Goal: Information Seeking & Learning: Learn about a topic

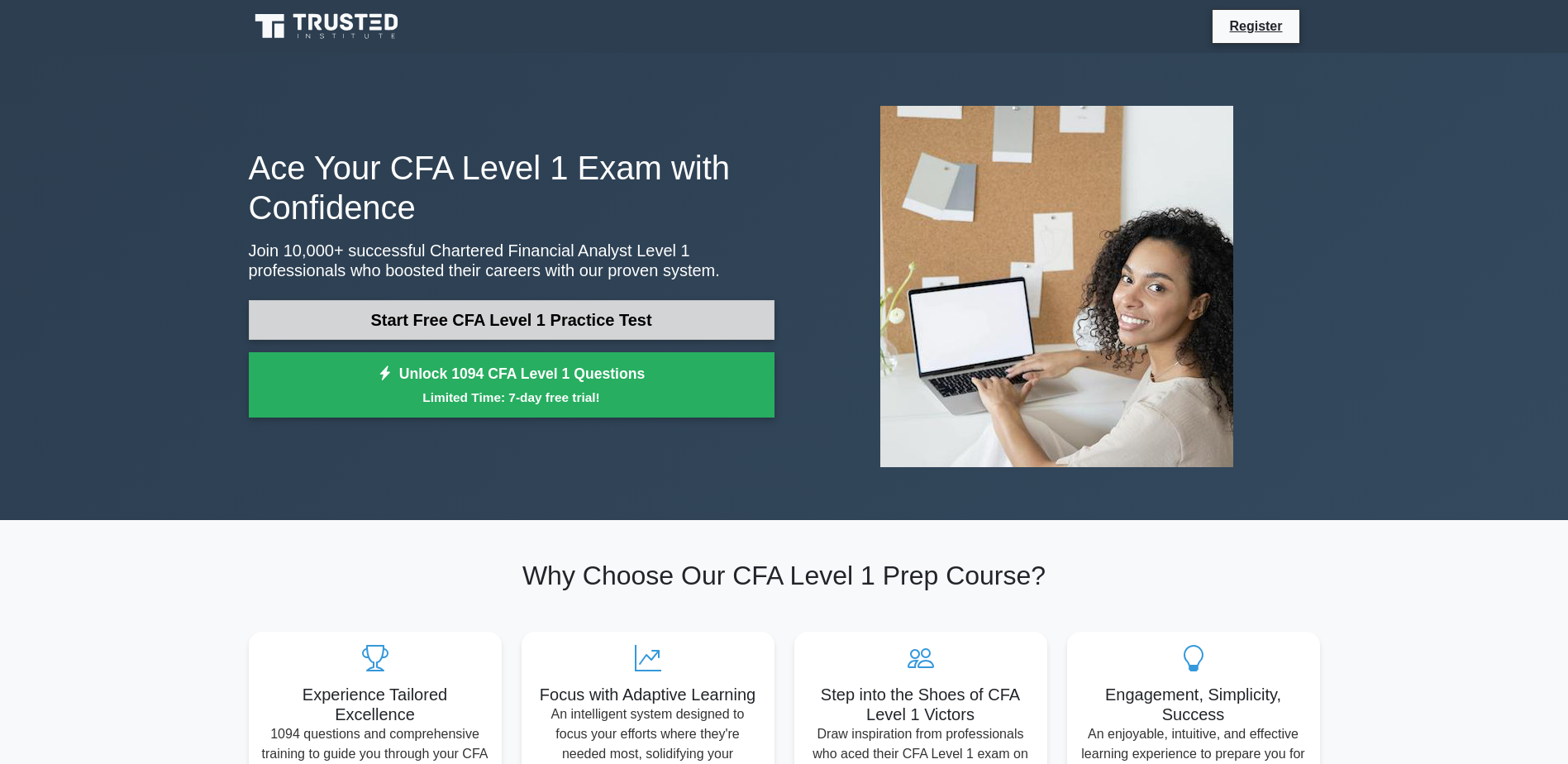
click at [589, 328] on link "Start Free CFA Level 1 Practice Test" at bounding box center [511, 320] width 526 height 40
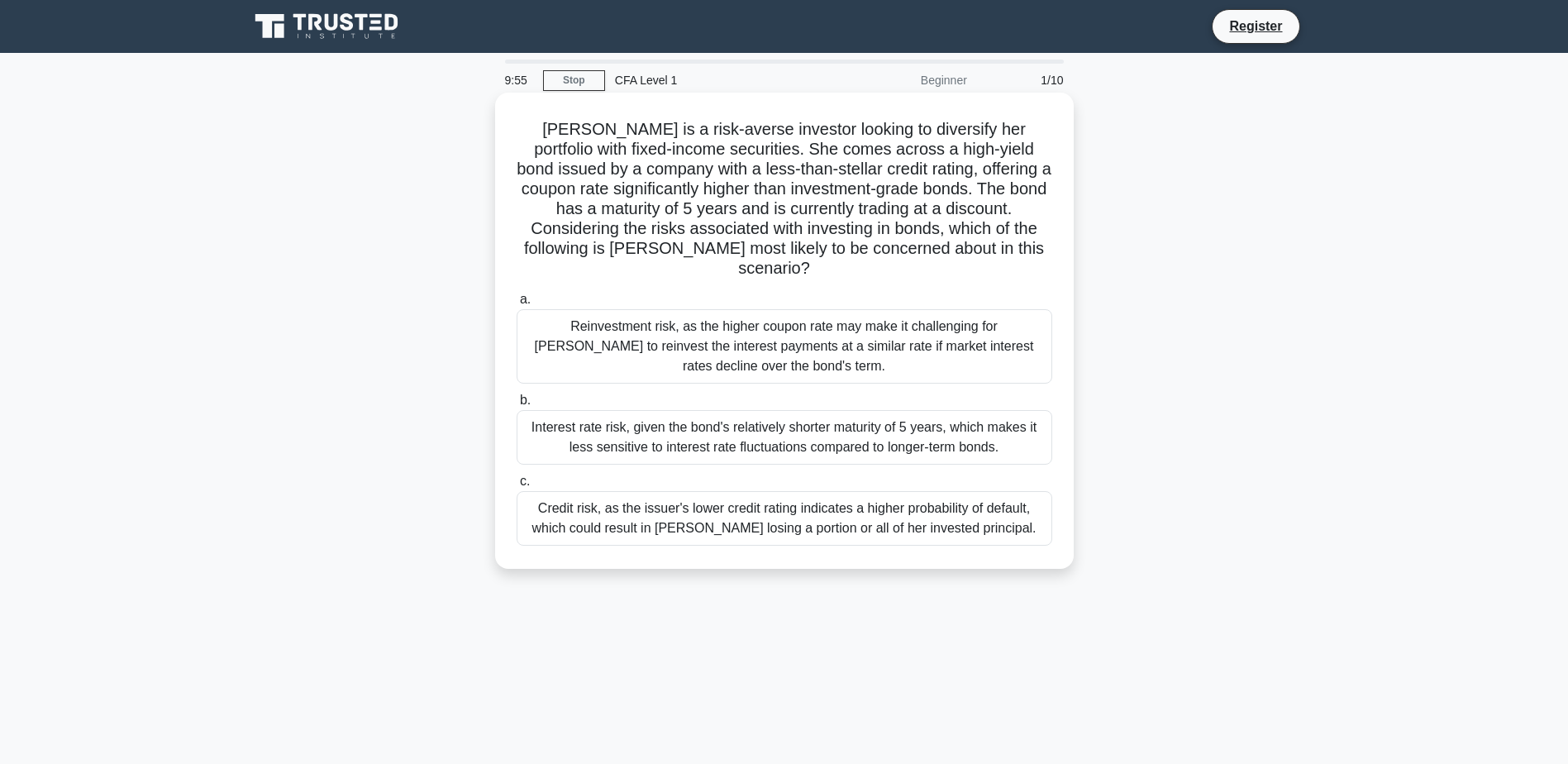
click at [726, 290] on label "a. Reinvestment risk, as the higher coupon rate may make it challenging for Sar…" at bounding box center [784, 336] width 535 height 94
click at [517, 295] on input "a. Reinvestment risk, as the higher coupon rate may make it challenging for Sar…" at bounding box center [517, 299] width 0 height 11
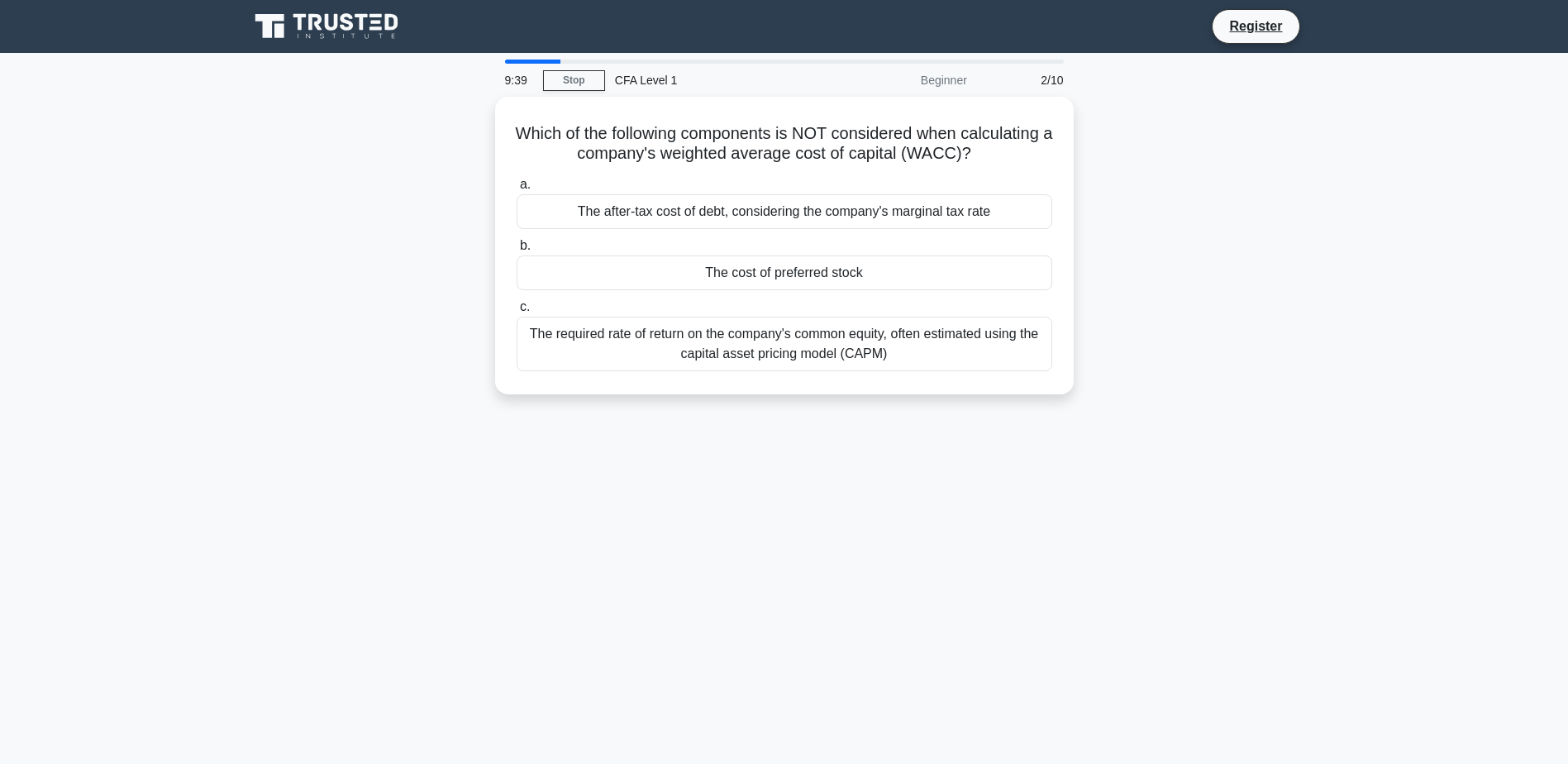
click at [782, 523] on div "9:39 Stop CFA Level 1 Beginner 2/10 Which of the following components is NOT co…" at bounding box center [784, 472] width 1091 height 827
click at [788, 513] on div "9:38 Stop CFA Level 1 Beginner 2/10 Which of the following components is NOT co…" at bounding box center [784, 472] width 1091 height 827
drag, startPoint x: 865, startPoint y: 520, endPoint x: 859, endPoint y: 499, distance: 21.8
click at [864, 517] on div "9:36 Stop CFA Level 1 Beginner 2/10 Which of the following components is NOT co…" at bounding box center [784, 472] width 1091 height 827
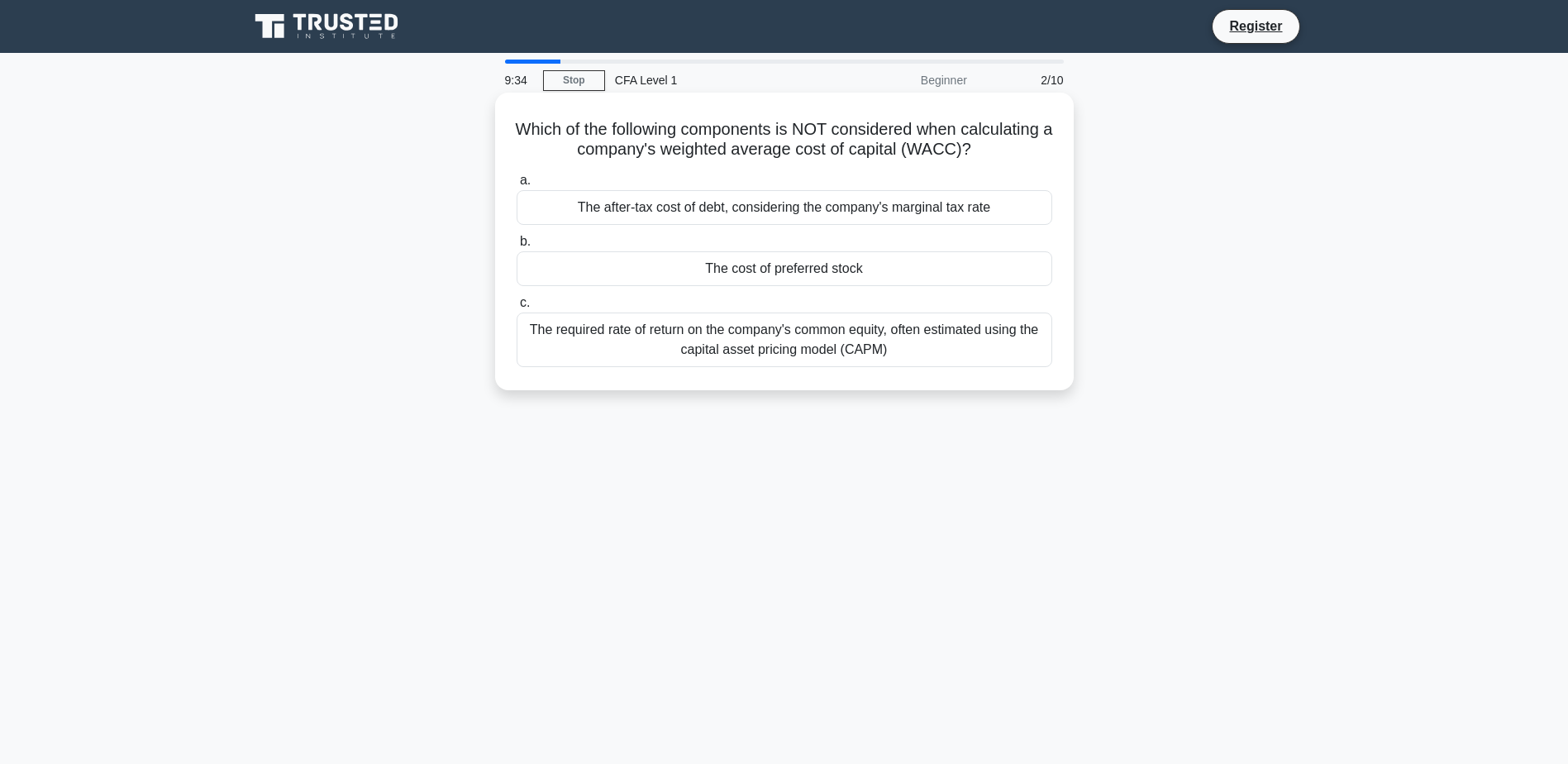
click at [795, 336] on div "The required rate of return on the company's common equity, often estimated usi…" at bounding box center [784, 340] width 535 height 54
click at [517, 308] on input "c. The required rate of return on the company's common equity, often estimated …" at bounding box center [517, 302] width 0 height 11
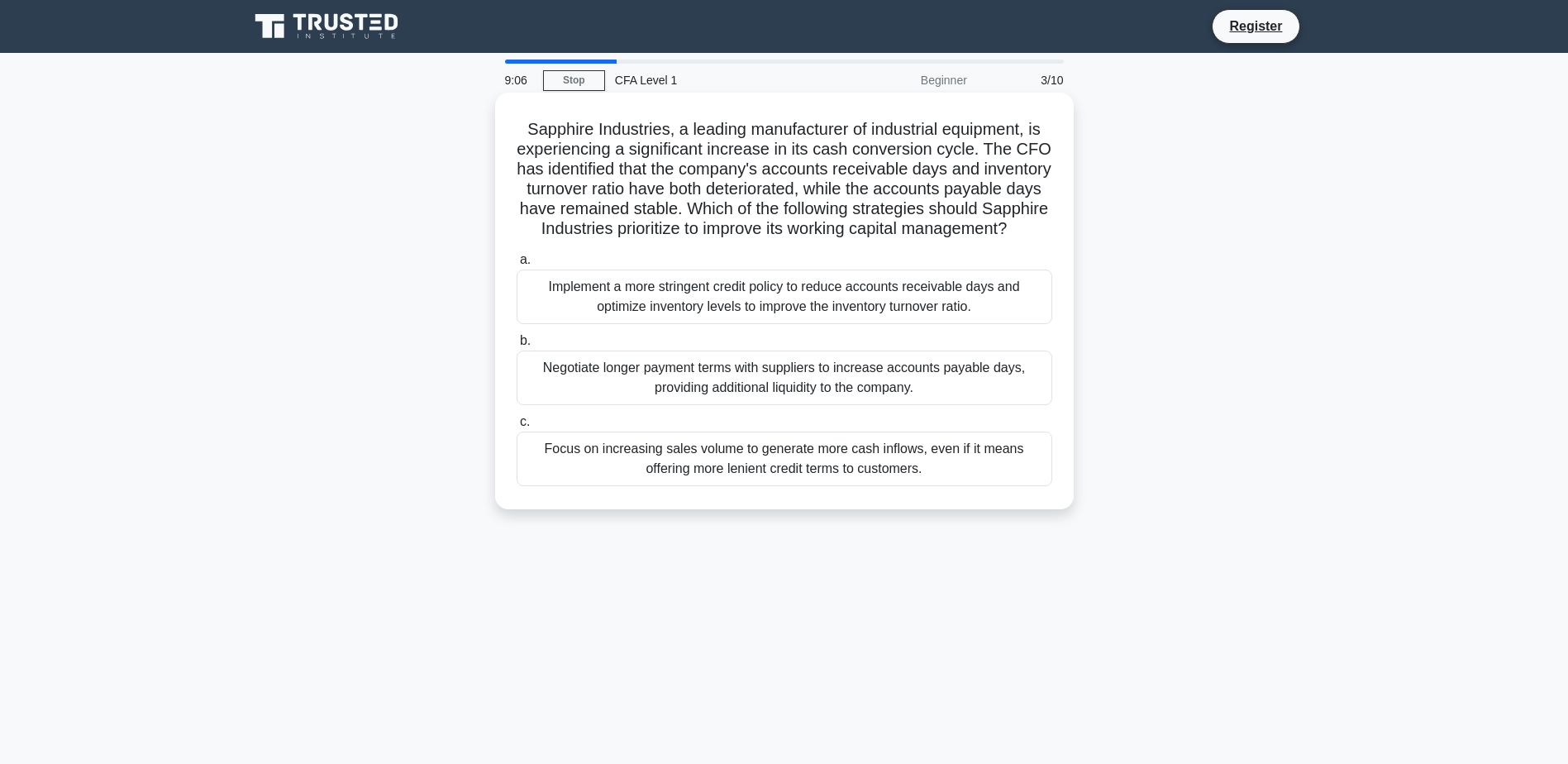
click at [836, 325] on div "Implement a more stringent credit policy to reduce accounts receivable days and…" at bounding box center [784, 296] width 535 height 54
click at [517, 265] on input "a. Implement a more stringent credit policy to reduce accounts receivable days …" at bounding box center [517, 260] width 0 height 11
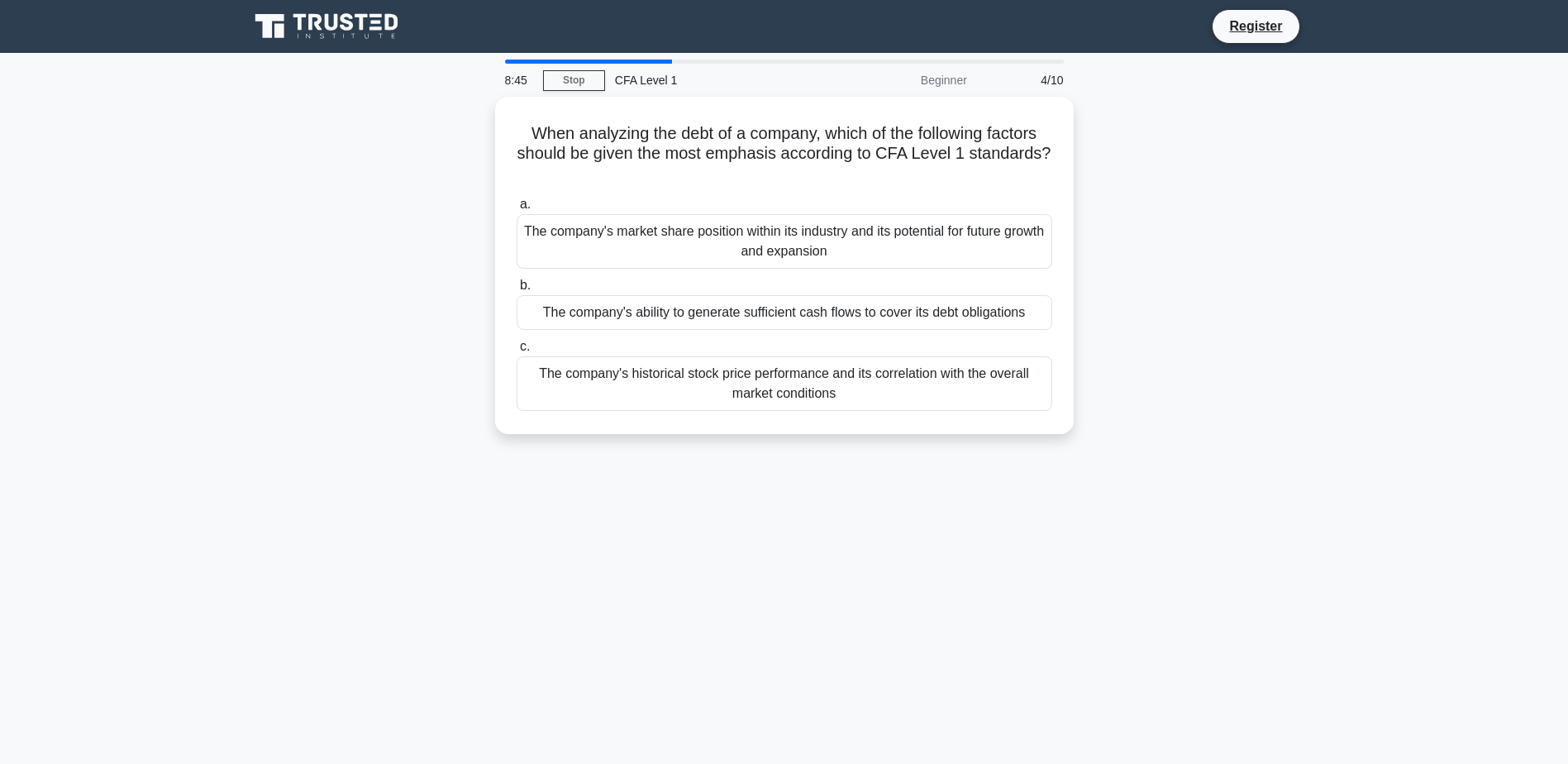
click at [1017, 565] on div "8:45 Stop CFA Level 1 Beginner 4/10 When analyzing the debt of a company, which…" at bounding box center [784, 472] width 1091 height 827
click at [1016, 564] on div "8:44 Stop CFA Level 1 Beginner 4/10 When analyzing the debt of a company, which…" at bounding box center [784, 472] width 1091 height 827
click at [485, 603] on div "8:17 Stop CFA Level 1 Beginner 4/10 When analyzing the debt of a company, which…" at bounding box center [784, 472] width 1091 height 827
click at [500, 610] on div "8:04 Stop CFA Level 1 Beginner 4/10 When analyzing the debt of a company, which…" at bounding box center [784, 472] width 1091 height 827
click at [591, 633] on div "8:02 Stop CFA Level 1 Beginner 4/10 When analyzing the debt of a company, which…" at bounding box center [784, 472] width 1091 height 827
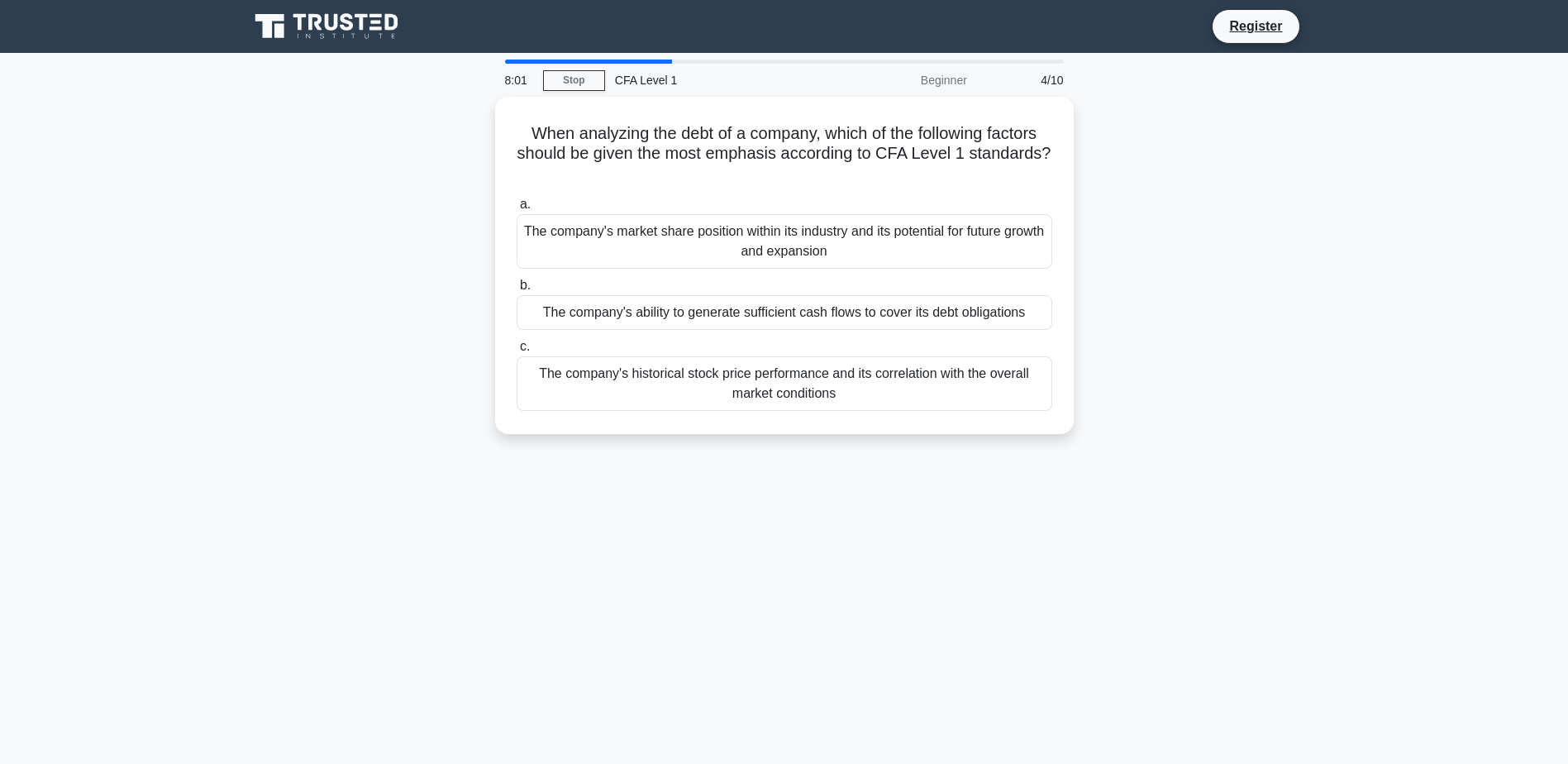
click at [582, 647] on div "8:01 Stop CFA Level 1 Beginner 4/10 When analyzing the debt of a company, which…" at bounding box center [784, 472] width 1091 height 827
click at [591, 633] on div "8:01 Stop CFA Level 1 Beginner 4/10 When analyzing the debt of a company, which…" at bounding box center [784, 472] width 1091 height 827
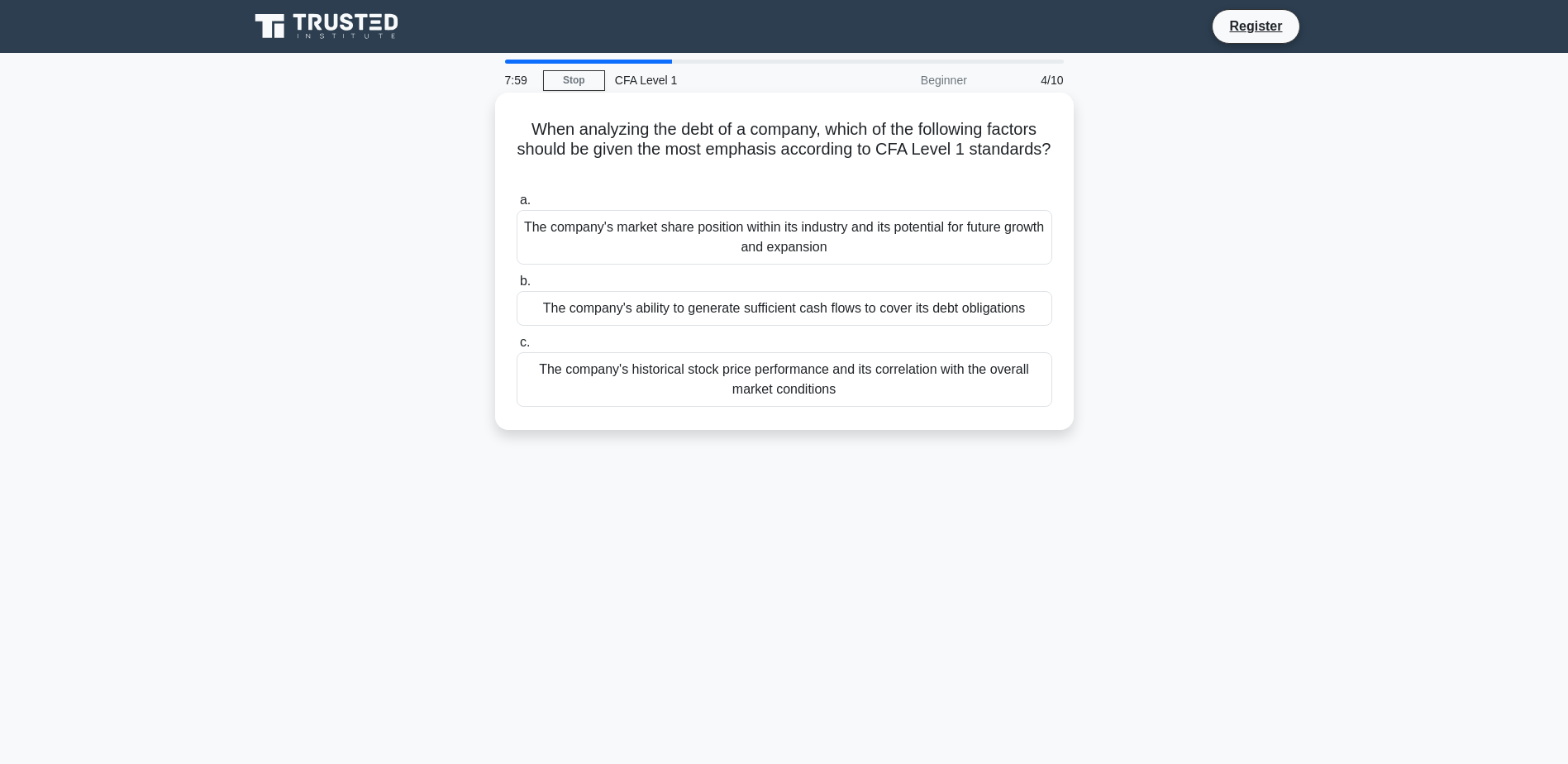
click at [809, 309] on div "The company's ability to generate sufficient cash flows to cover its debt oblig…" at bounding box center [784, 309] width 535 height 35
click at [517, 287] on input "b. The company's ability to generate sufficient cash flows to cover its debt ob…" at bounding box center [517, 281] width 0 height 11
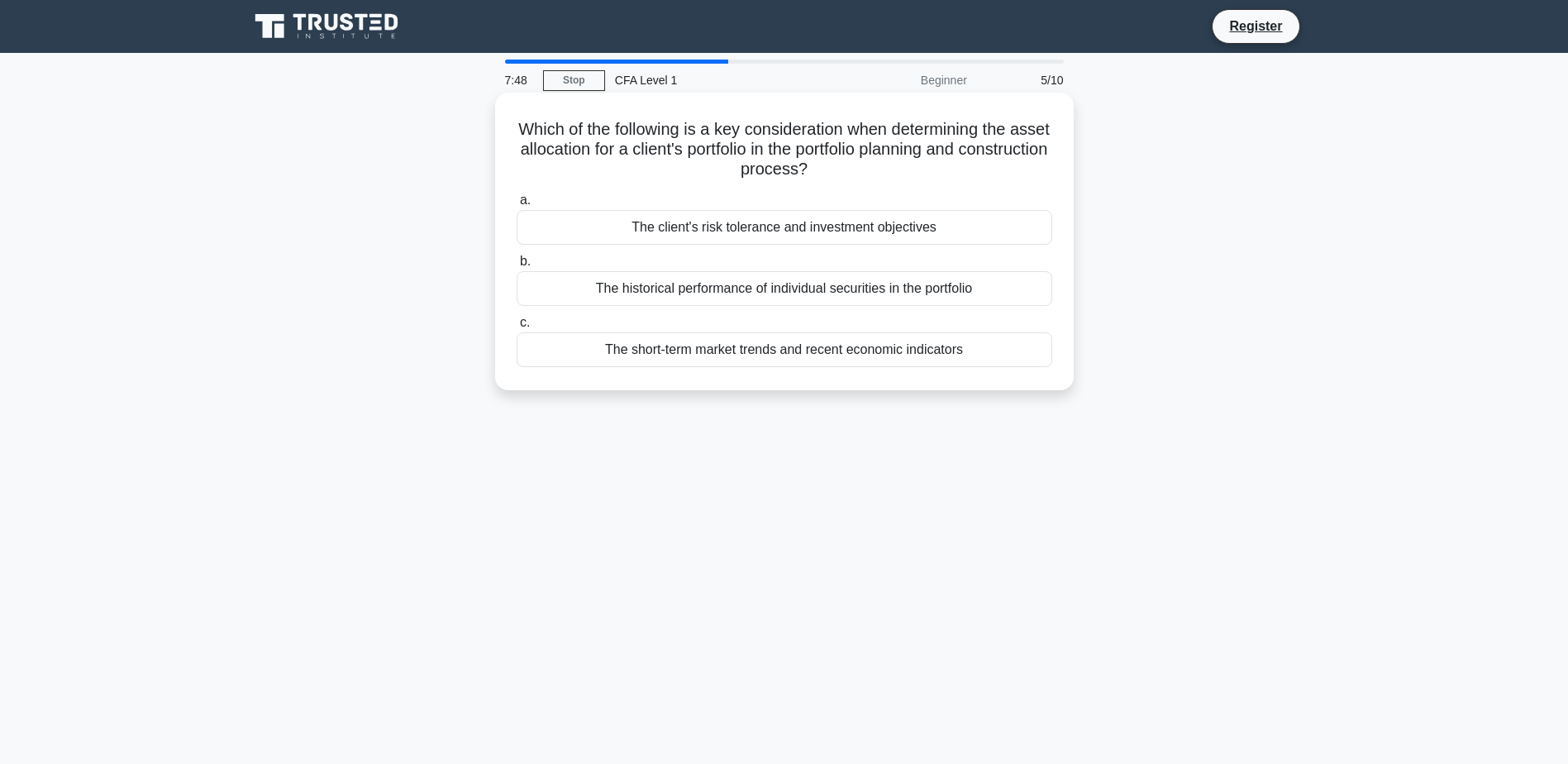
click at [791, 231] on div "The client's risk tolerance and investment objectives" at bounding box center [784, 227] width 535 height 35
click at [517, 206] on input "a. The client's risk tolerance and investment objectives" at bounding box center [517, 200] width 0 height 11
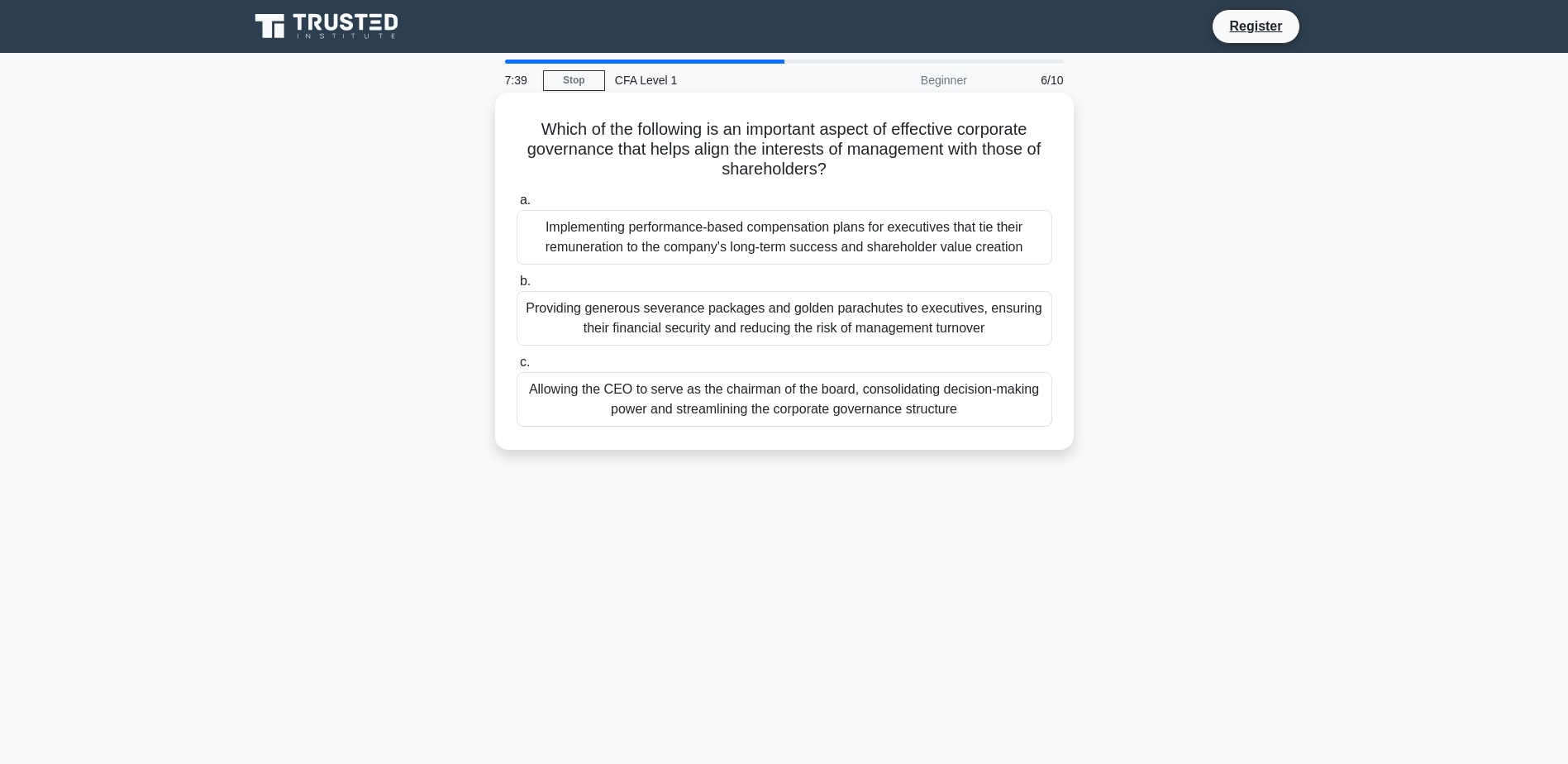
click at [897, 236] on div "Implementing performance-based compensation plans for executives that tie their…" at bounding box center [784, 237] width 535 height 54
click at [517, 206] on input "a. Implementing performance-based compensation plans for executives that tie th…" at bounding box center [517, 200] width 0 height 11
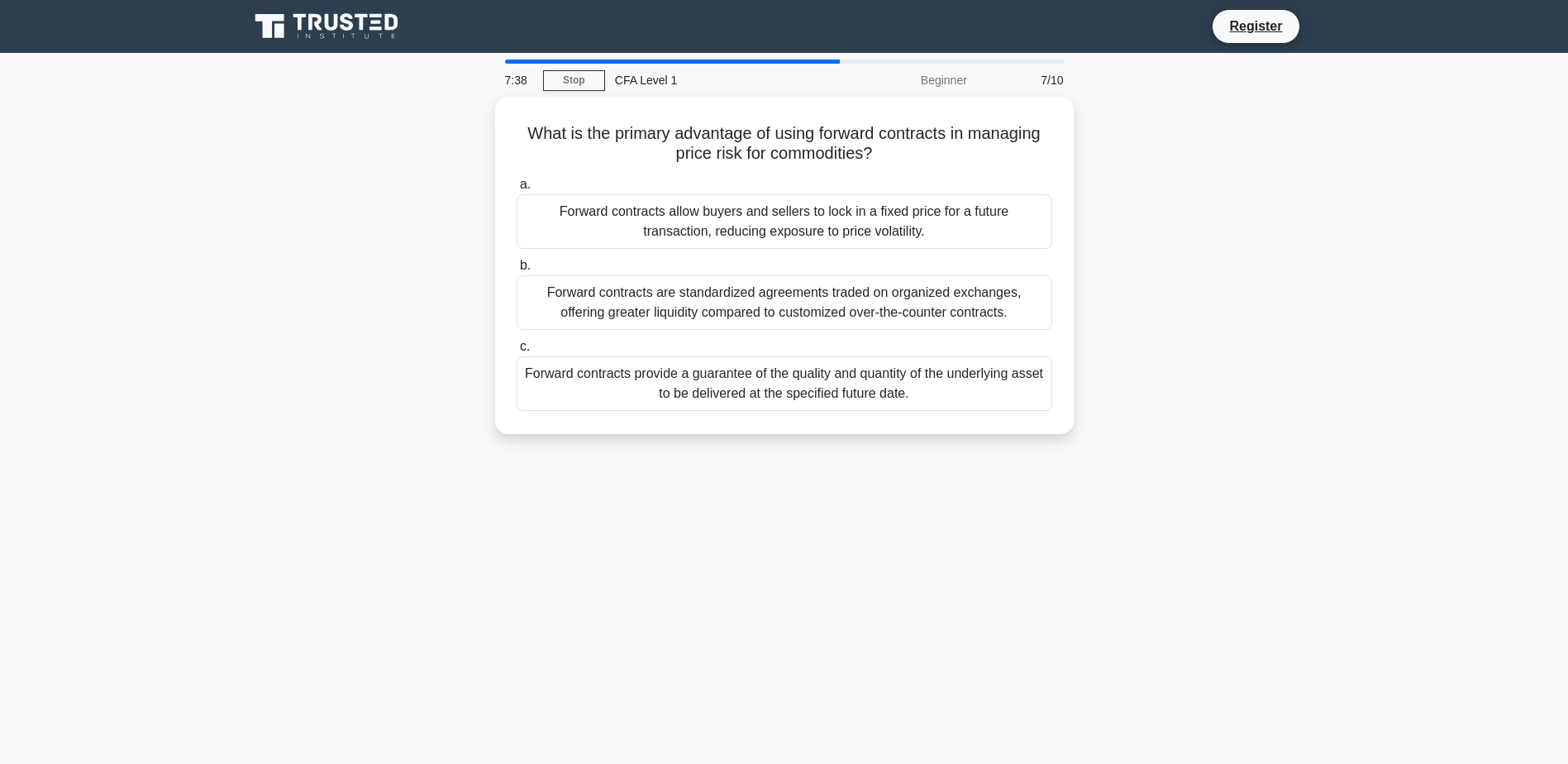
drag, startPoint x: 881, startPoint y: 573, endPoint x: 858, endPoint y: 594, distance: 31.1
click at [878, 574] on div "7:38 Stop CFA Level 1 Beginner 7/10 What is the primary advantage of using forw…" at bounding box center [784, 472] width 1091 height 827
click at [830, 578] on div "7:37 Stop CFA Level 1 Beginner 7/10 What is the primary advantage of using forw…" at bounding box center [784, 472] width 1091 height 827
click at [932, 545] on div "7:11 Stop CFA Level 1 Beginner 7/10 What is the primary advantage of using forw…" at bounding box center [784, 472] width 1091 height 827
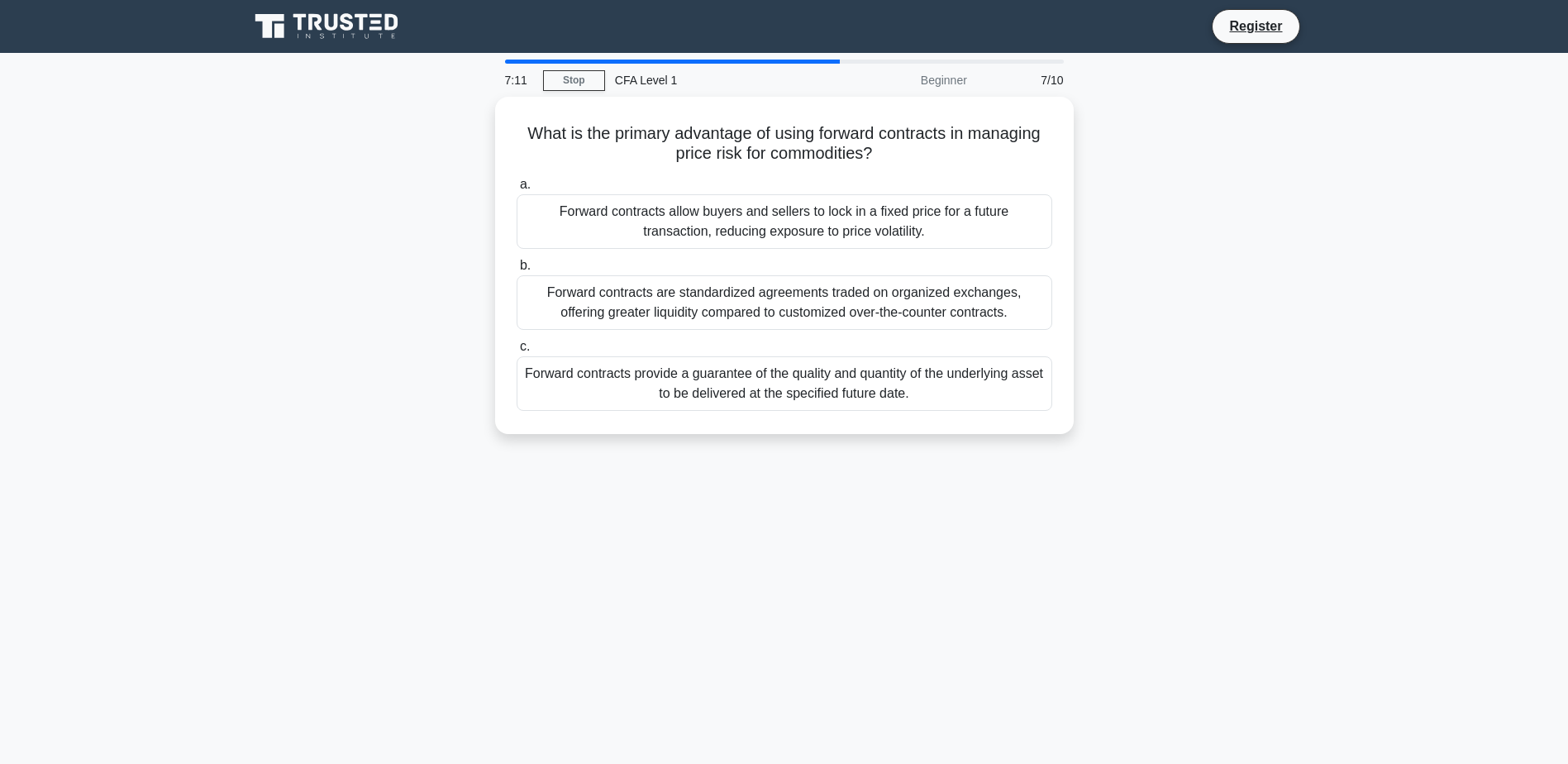
click at [721, 587] on div "7:11 Stop CFA Level 1 Beginner 7/10 What is the primary advantage of using forw…" at bounding box center [784, 472] width 1091 height 827
click at [780, 574] on div "7:10 Stop CFA Level 1 Beginner 7/10 What is the primary advantage of using forw…" at bounding box center [784, 472] width 1091 height 827
click at [771, 567] on div "7:10 Stop CFA Level 1 Beginner 7/10 What is the primary advantage of using forw…" at bounding box center [784, 472] width 1091 height 827
click at [771, 566] on div "7:09 Stop CFA Level 1 Beginner 7/10 What is the primary advantage of using forw…" at bounding box center [784, 472] width 1091 height 827
drag, startPoint x: 771, startPoint y: 566, endPoint x: 757, endPoint y: 713, distance: 147.7
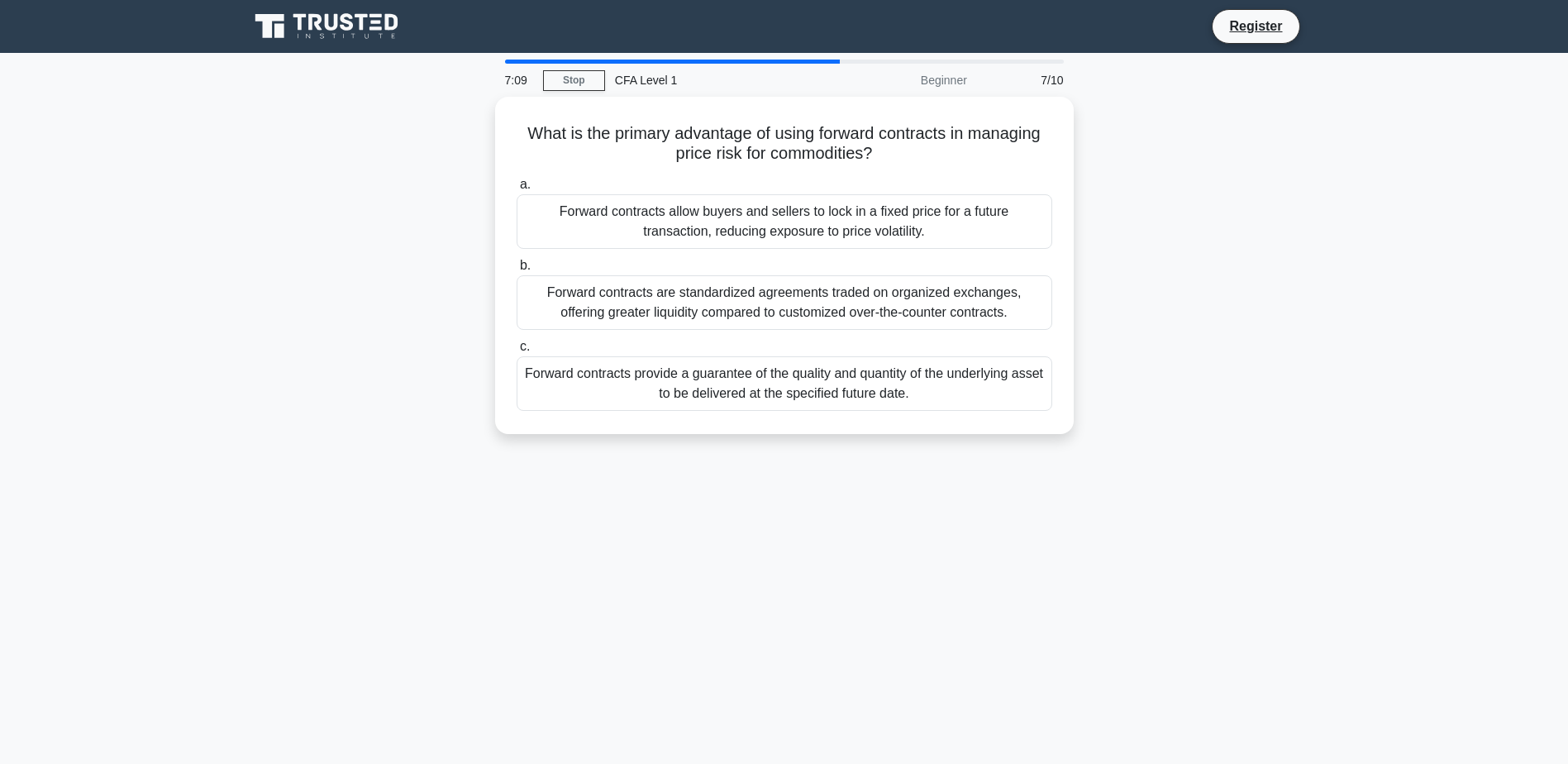
click at [757, 713] on div "7:09 Stop CFA Level 1 Beginner 7/10 What is the primary advantage of using forw…" at bounding box center [784, 472] width 1091 height 827
click at [766, 630] on div "7:04 Stop CFA Level 1 Beginner 7/10 What is the primary advantage of using forw…" at bounding box center [784, 472] width 1091 height 827
click at [766, 625] on div "7:03 Stop CFA Level 1 Beginner 7/10 What is the primary advantage of using forw…" at bounding box center [784, 472] width 1091 height 827
click at [763, 603] on div "7:03 Stop CFA Level 1 Beginner 7/10 What is the primary advantage of using forw…" at bounding box center [784, 472] width 1091 height 827
click at [755, 571] on div "7:02 Stop CFA Level 1 Beginner 7/10 What is the primary advantage of using forw…" at bounding box center [784, 472] width 1091 height 827
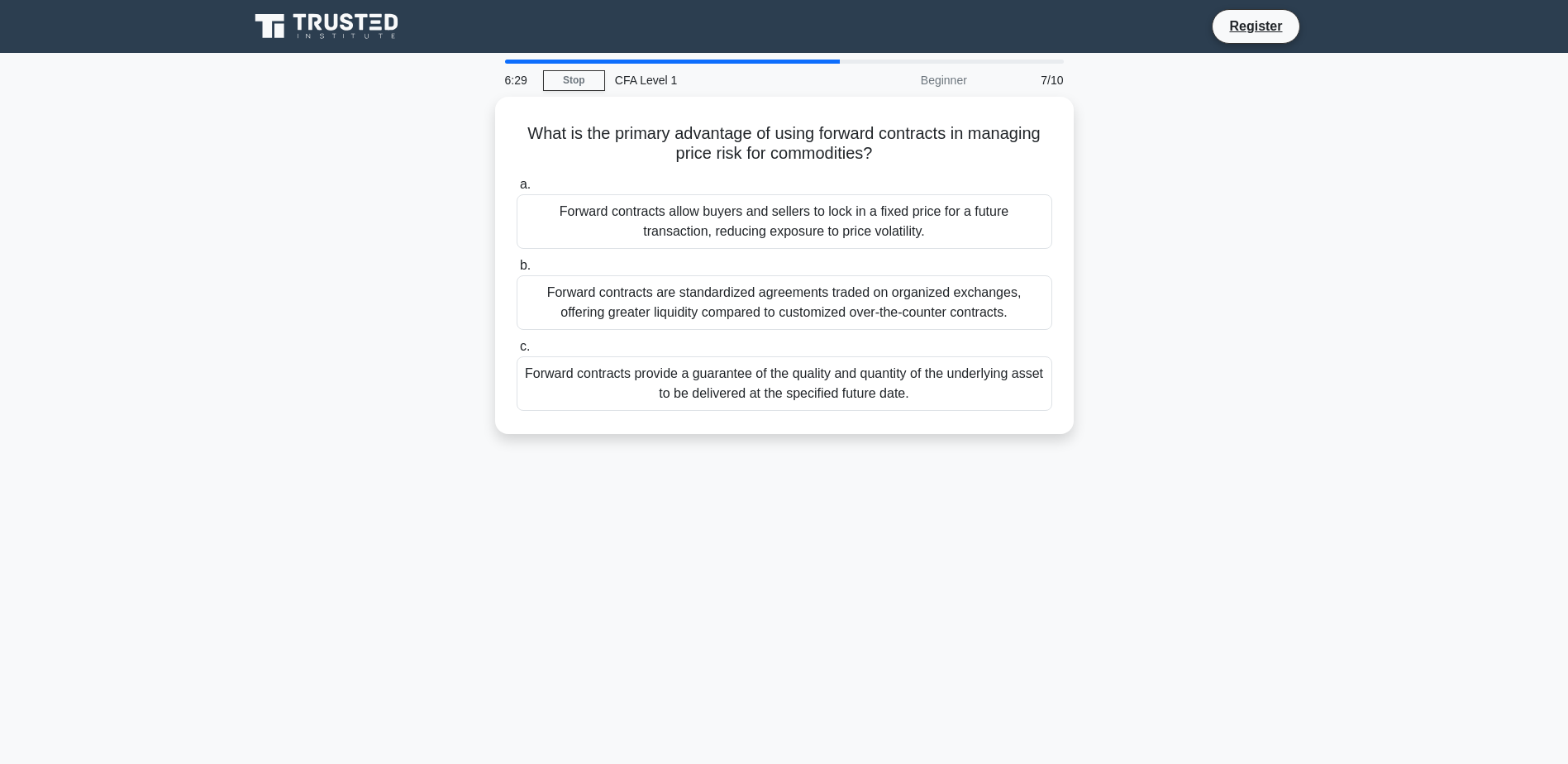
click at [691, 581] on div "6:29 Stop CFA Level 1 Beginner 7/10 What is the primary advantage of using forw…" at bounding box center [784, 472] width 1091 height 827
click at [727, 572] on div "6:28 Stop CFA Level 1 Beginner 7/10 What is the primary advantage of using forw…" at bounding box center [784, 472] width 1091 height 827
click at [716, 559] on div "6:28 Stop CFA Level 1 Beginner 7/10 What is the primary advantage of using forw…" at bounding box center [784, 472] width 1091 height 827
click at [716, 559] on div "6:27 Stop CFA Level 1 Beginner 7/10 What is the primary advantage of using forw…" at bounding box center [784, 472] width 1091 height 827
click at [711, 567] on div "6:27 Stop CFA Level 1 Beginner 7/10 What is the primary advantage of using forw…" at bounding box center [784, 472] width 1091 height 827
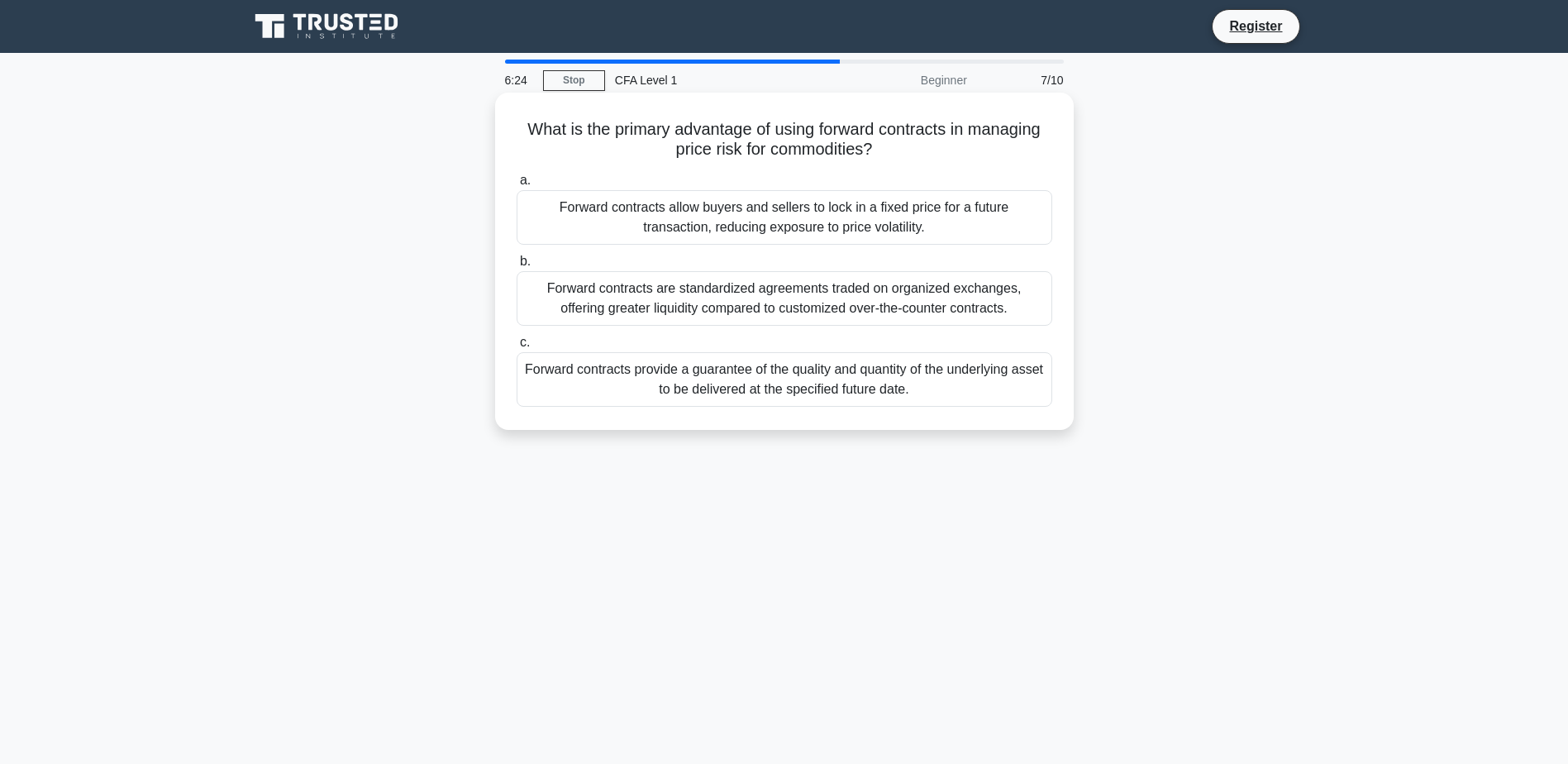
click at [780, 220] on div "Forward contracts allow buyers and sellers to lock in a fixed price for a futur…" at bounding box center [784, 218] width 535 height 54
click at [517, 186] on input "a. Forward contracts allow buyers and sellers to lock in a fixed price for a fu…" at bounding box center [517, 180] width 0 height 11
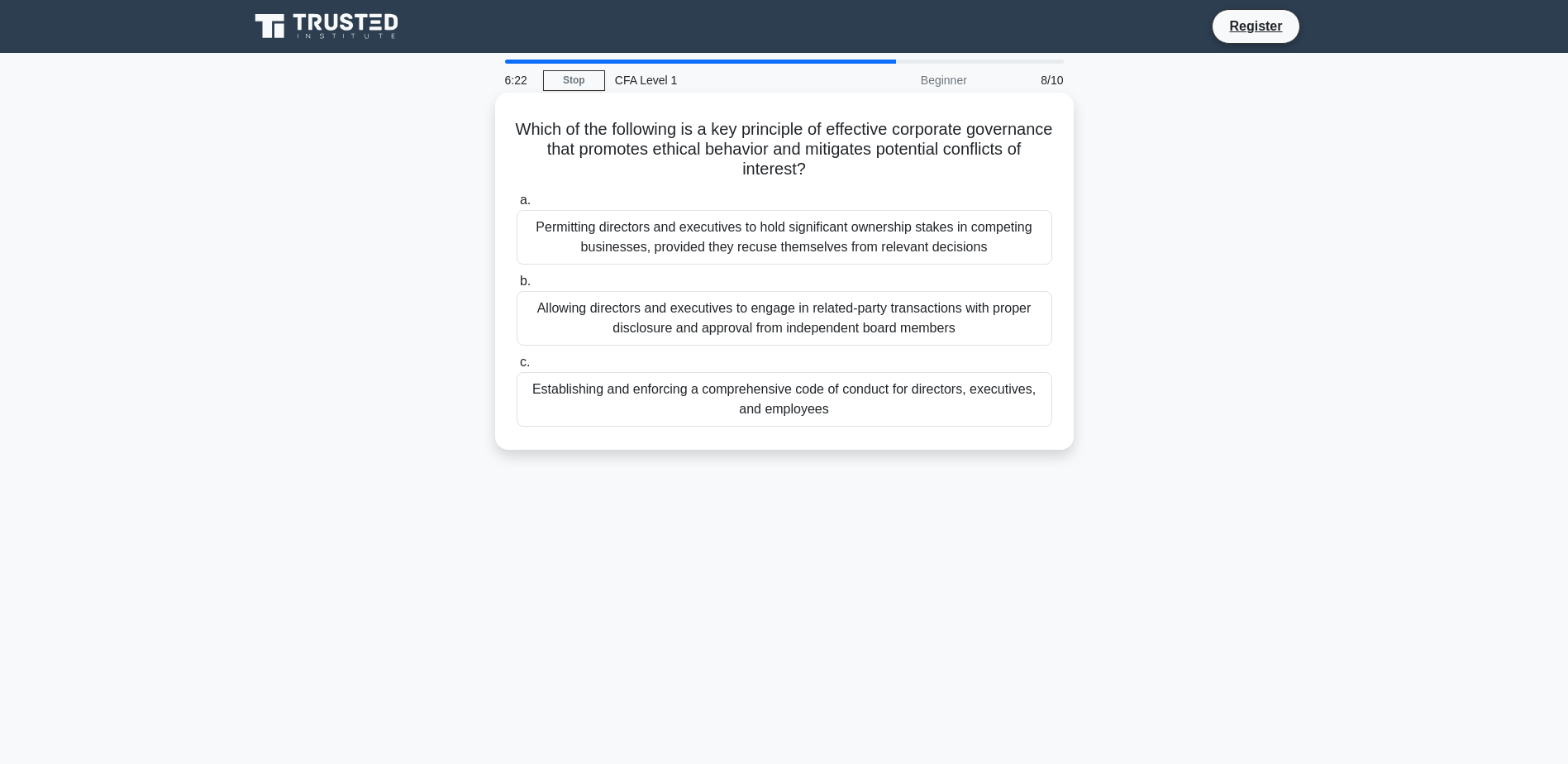
click at [870, 125] on h5 "Which of the following is a key principle of effective corporate governance tha…" at bounding box center [784, 150] width 539 height 61
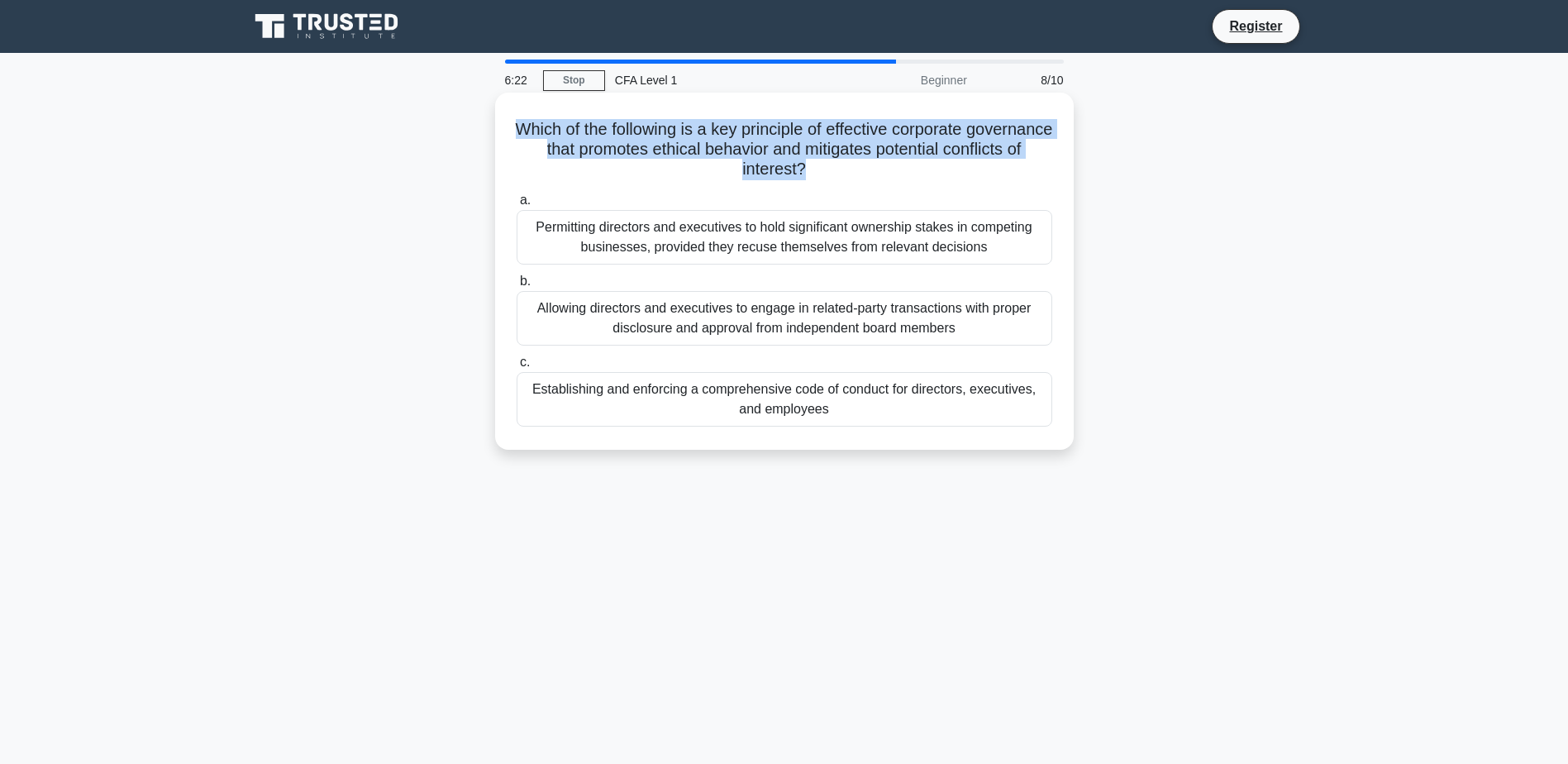
click at [870, 125] on h5 "Which of the following is a key principle of effective corporate governance tha…" at bounding box center [784, 150] width 539 height 61
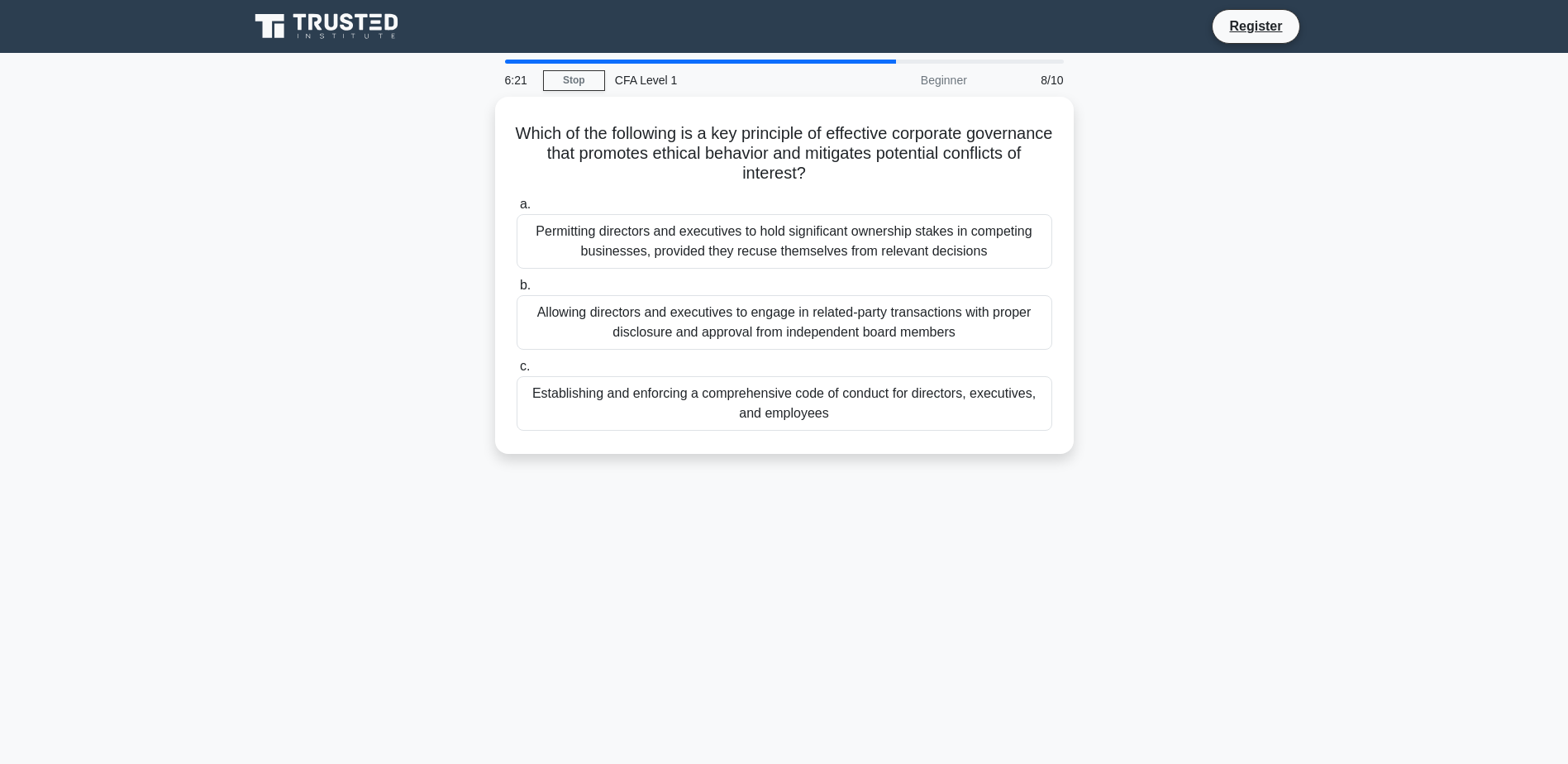
click at [782, 604] on div "6:21 Stop CFA Level 1 Beginner 8/10 Which of the following is a key principle o…" at bounding box center [784, 472] width 1091 height 827
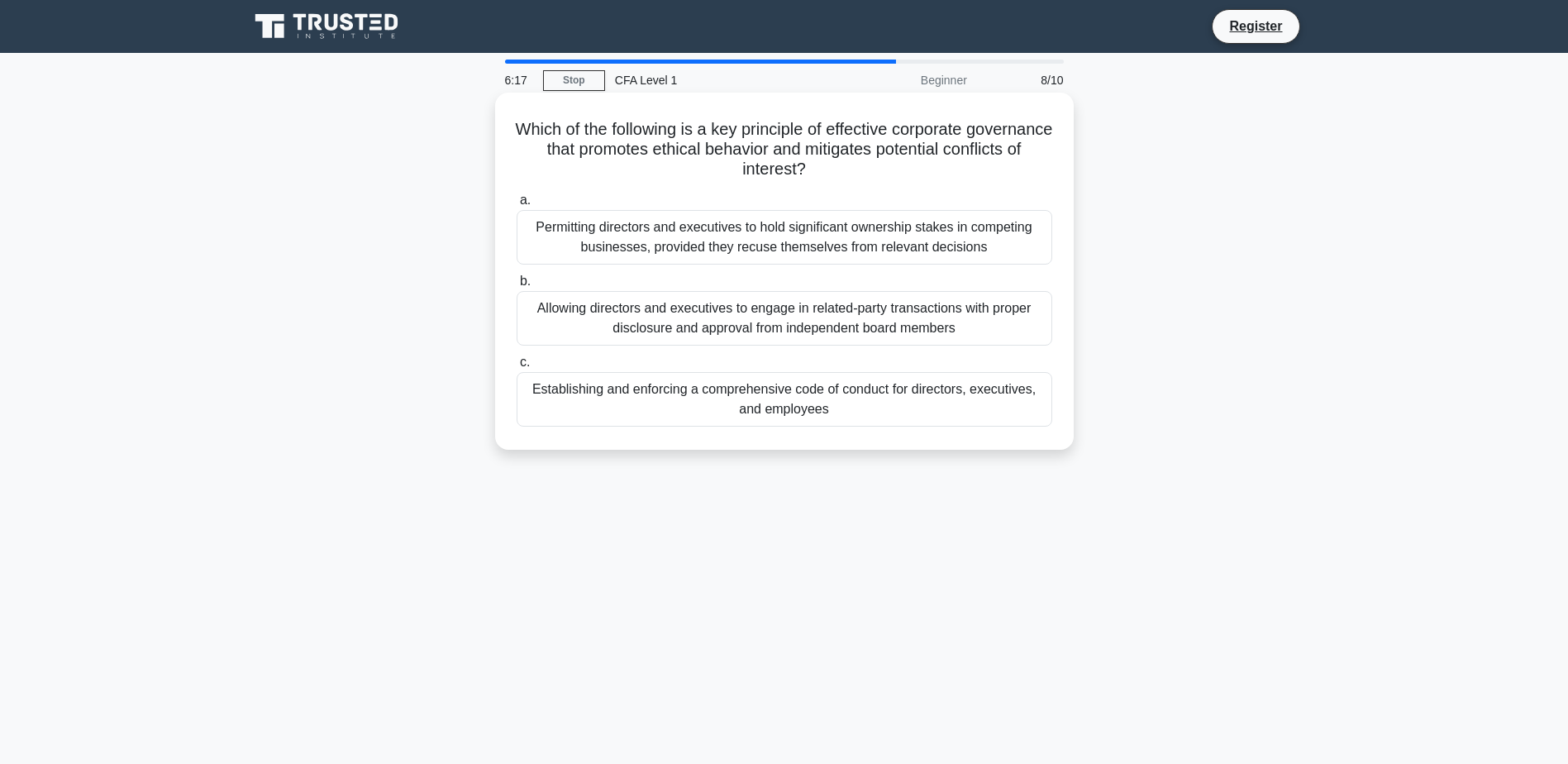
click at [797, 405] on div "Establishing and enforcing a comprehensive code of conduct for directors, execu…" at bounding box center [784, 399] width 535 height 54
click at [517, 368] on input "c. Establishing and enforcing a comprehensive code of conduct for directors, ex…" at bounding box center [517, 363] width 0 height 11
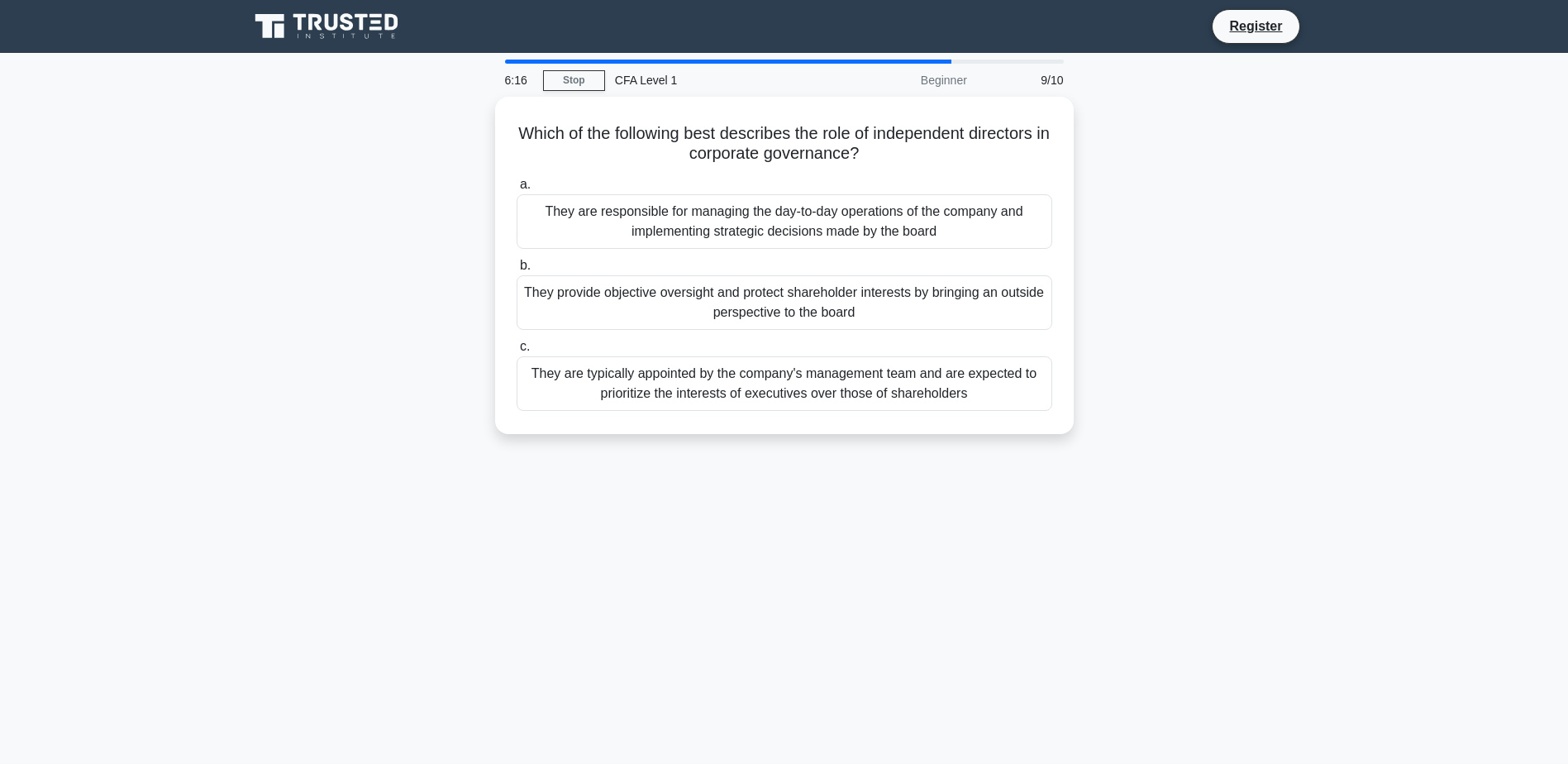
click at [796, 498] on div "6:16 Stop CFA Level 1 Beginner 9/10 Which of the following best describes the r…" at bounding box center [784, 472] width 1091 height 827
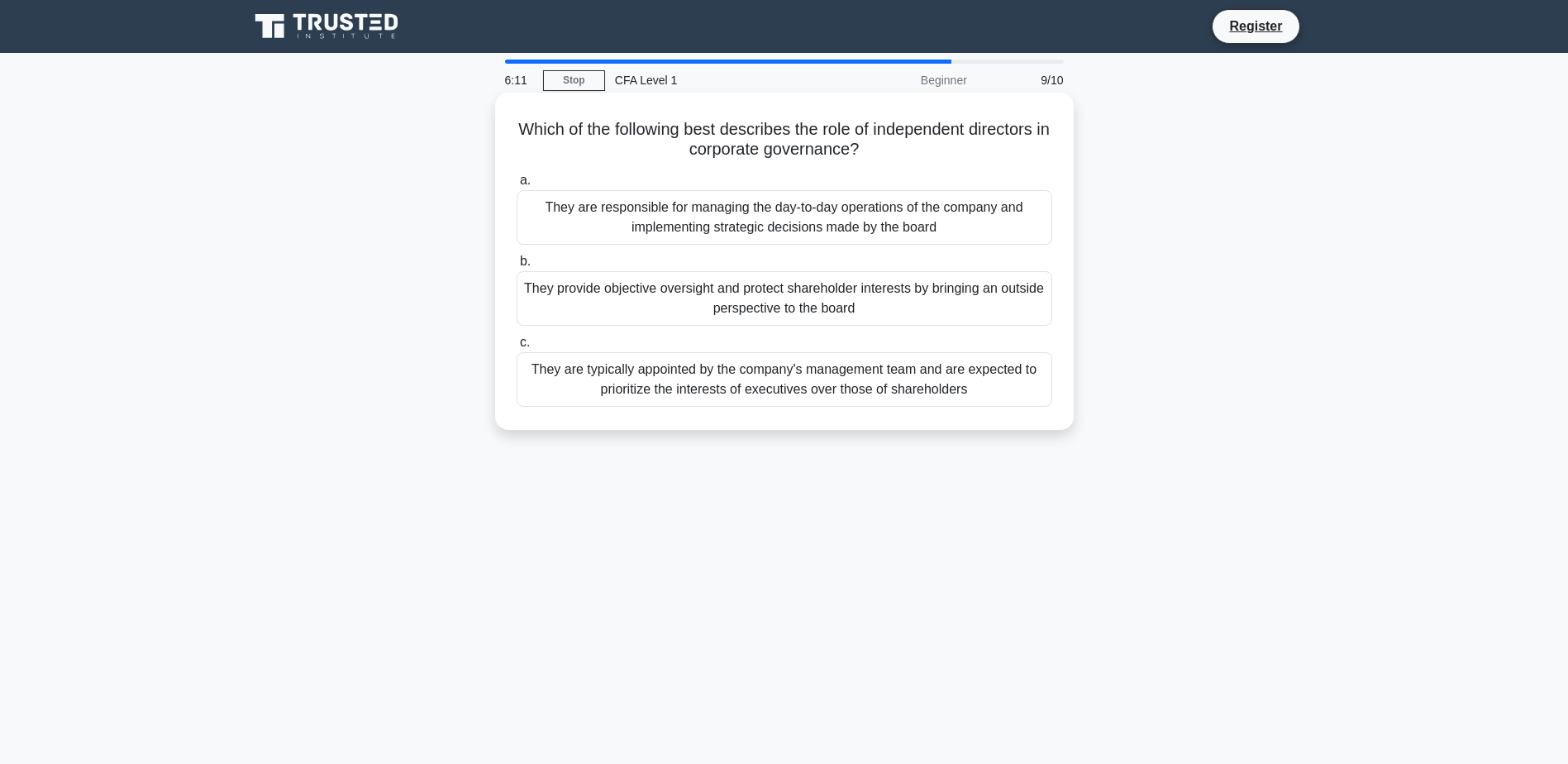
click at [834, 297] on div "They provide objective oversight and protect shareholder interests by bringing …" at bounding box center [784, 298] width 535 height 54
click at [517, 267] on input "b. They provide objective oversight and protect shareholder interests by bringi…" at bounding box center [517, 261] width 0 height 11
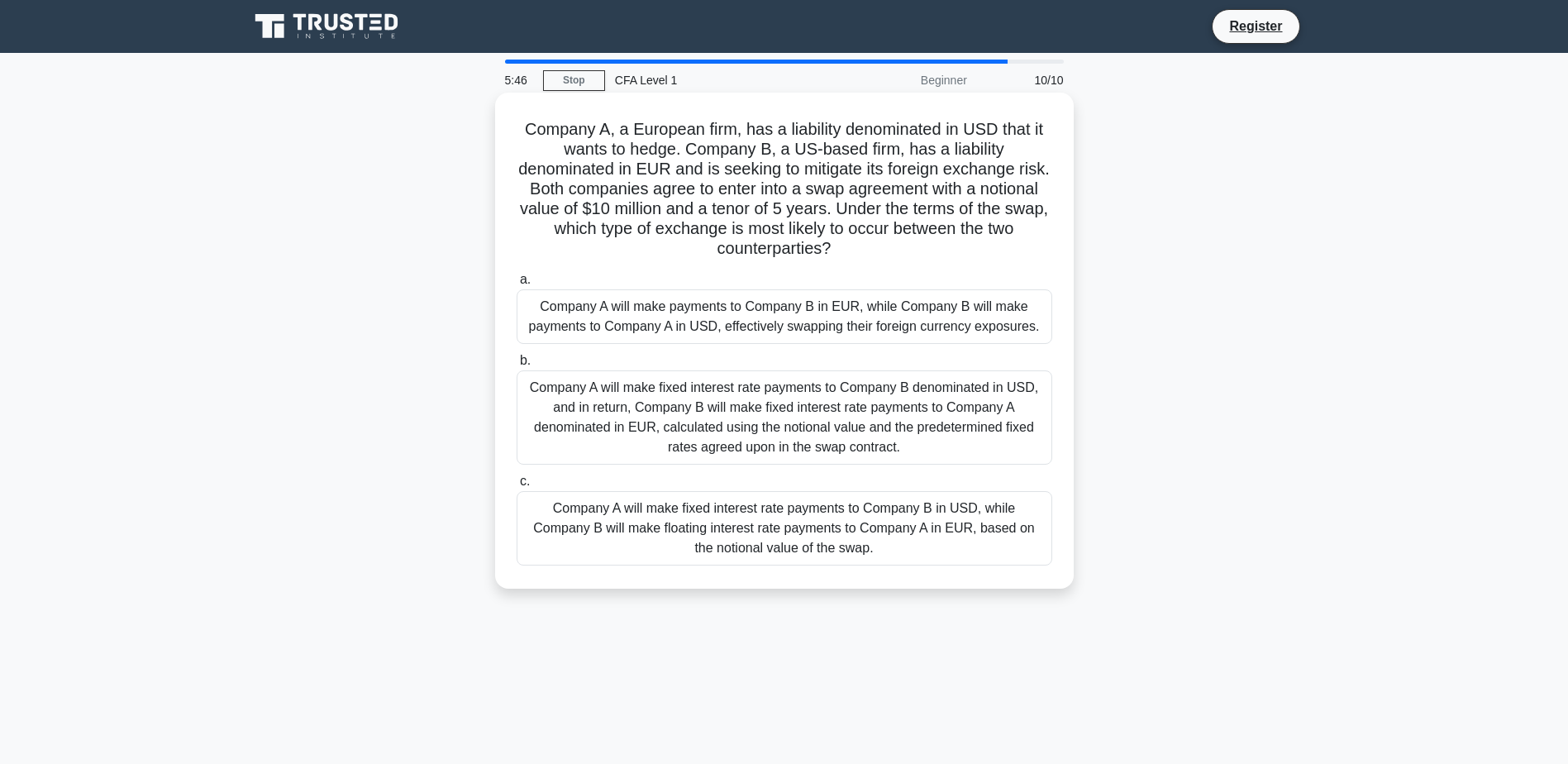
click at [735, 305] on div "Company A will make payments to Company B in EUR, while Company B will make pay…" at bounding box center [784, 317] width 535 height 54
click at [517, 286] on input "a. Company A will make payments to Company B in EUR, while Company B will make …" at bounding box center [517, 280] width 0 height 11
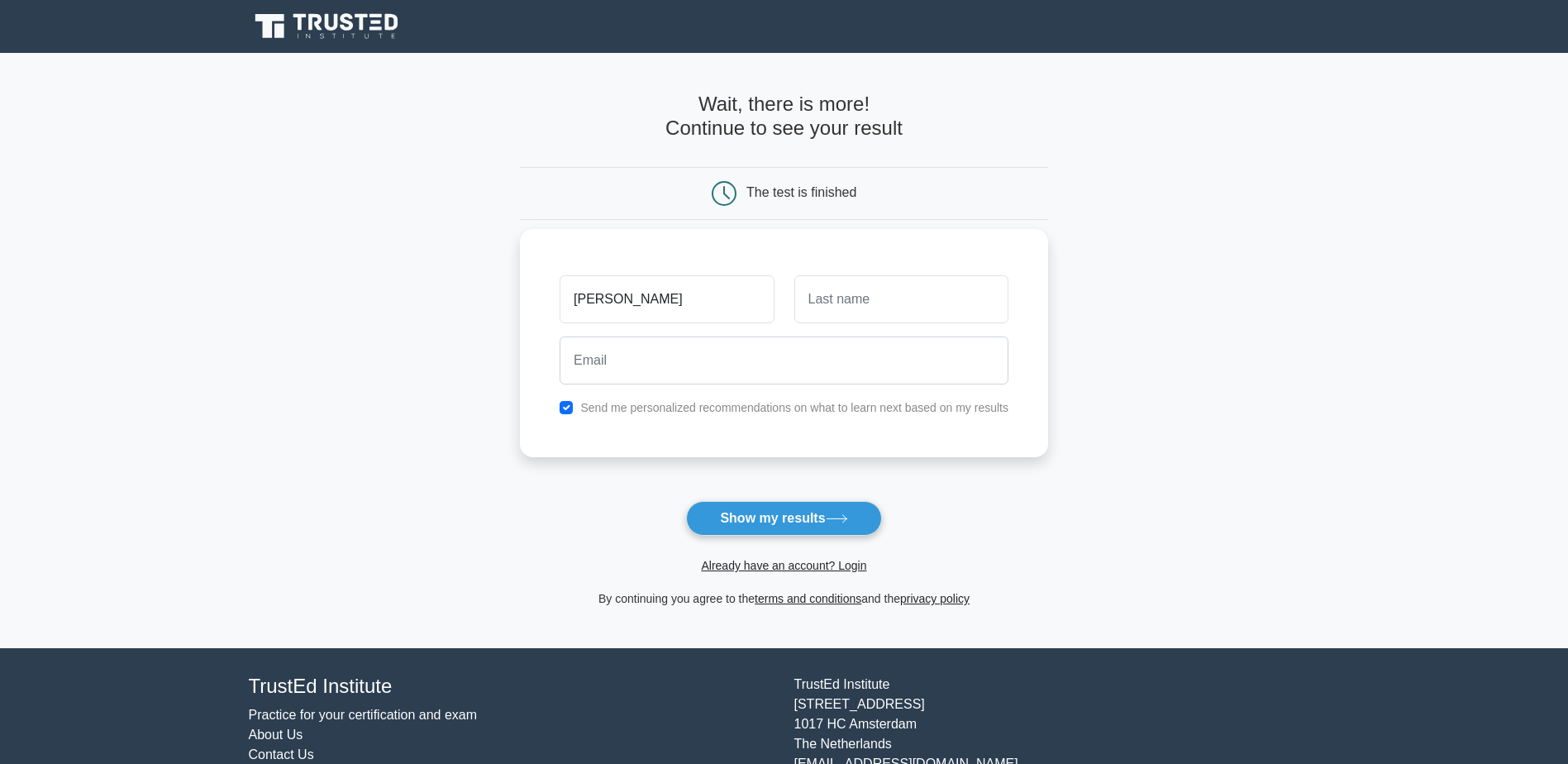
type input "[PERSON_NAME]"
type input "Colby"
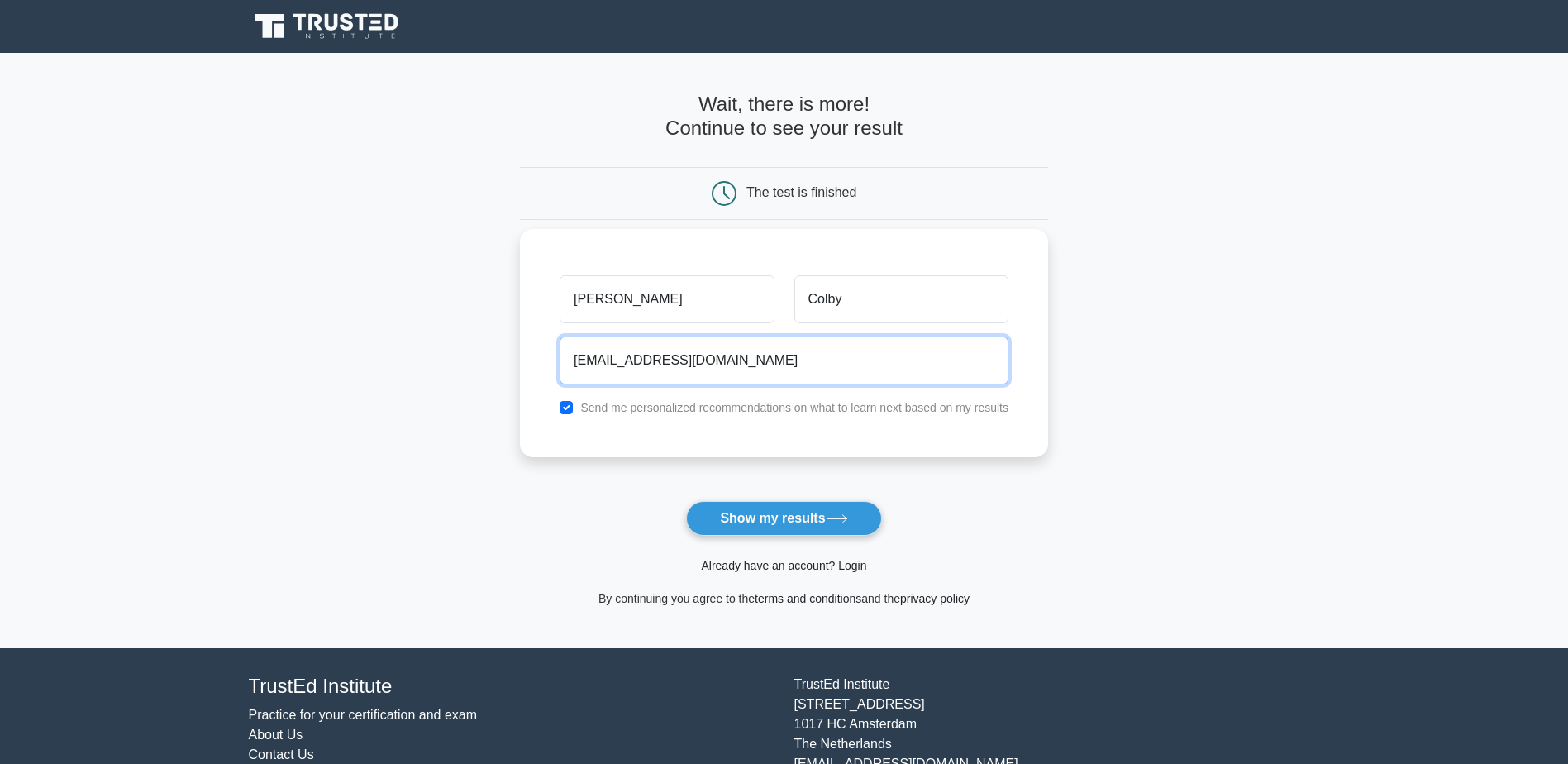
type input "jcolby@bankmerchants.com"
click at [686, 502] on button "Show my results" at bounding box center [783, 519] width 195 height 35
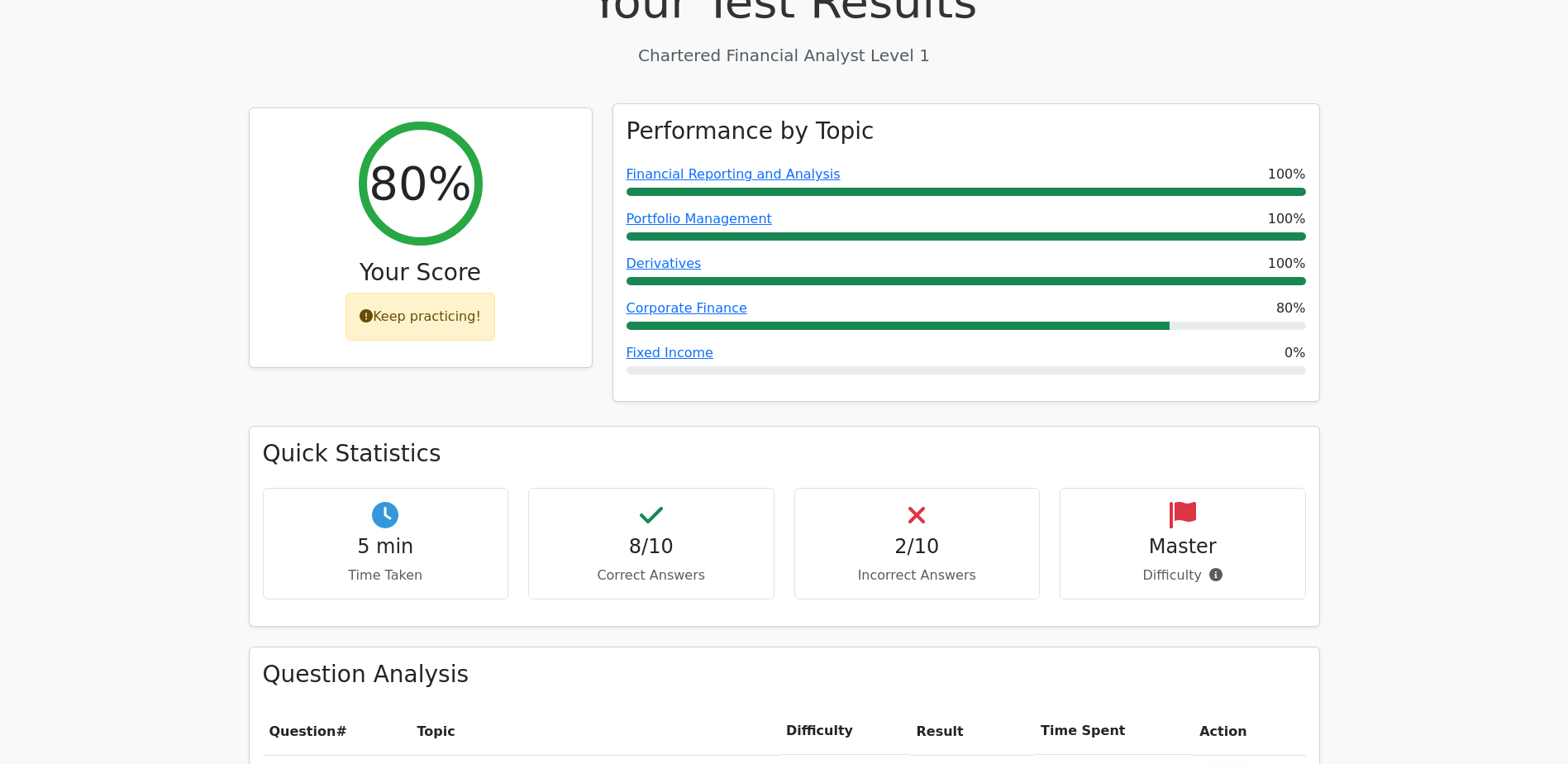
scroll to position [579, 0]
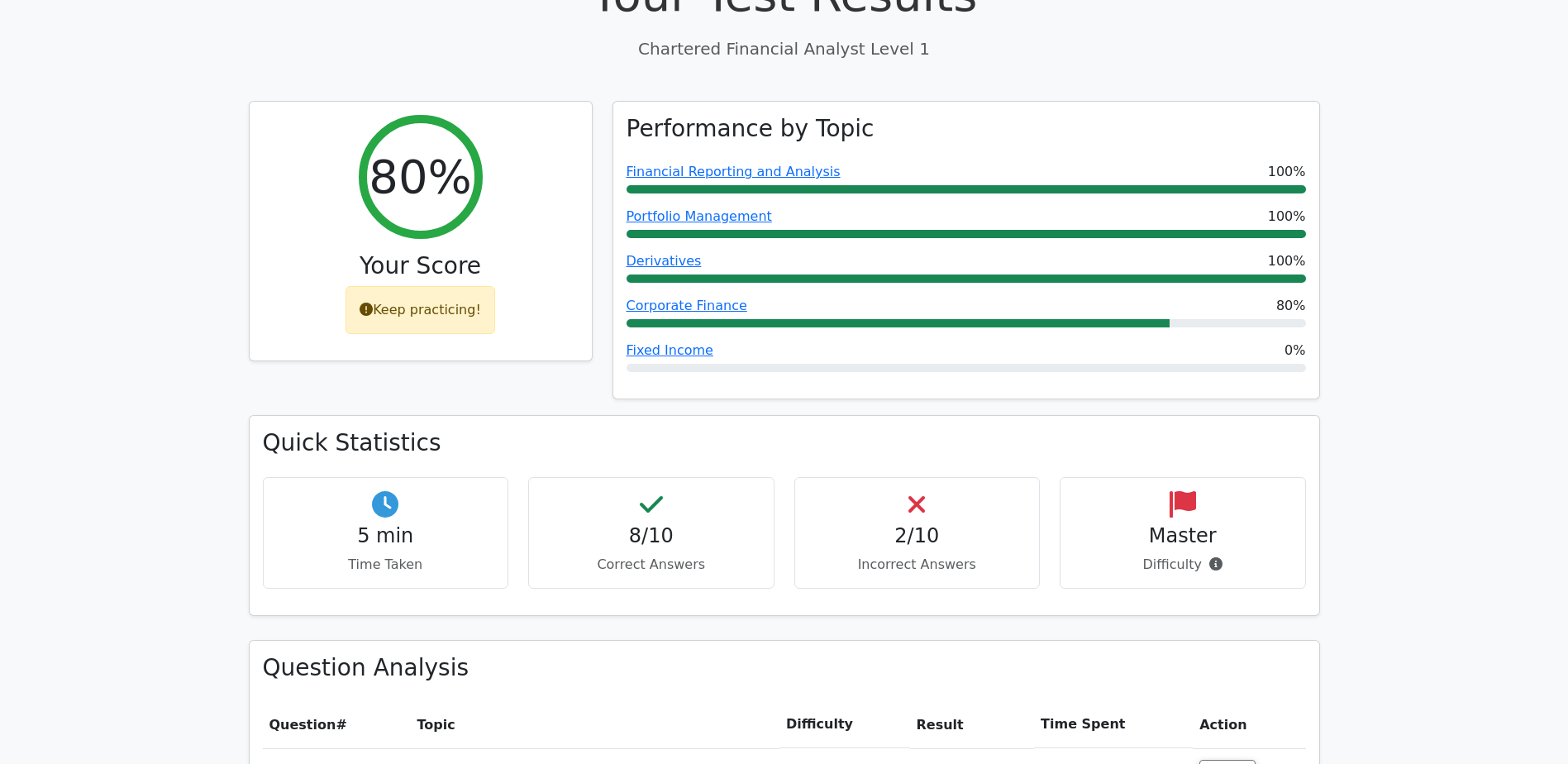
click at [913, 525] on h4 "2/10" at bounding box center [917, 537] width 219 height 24
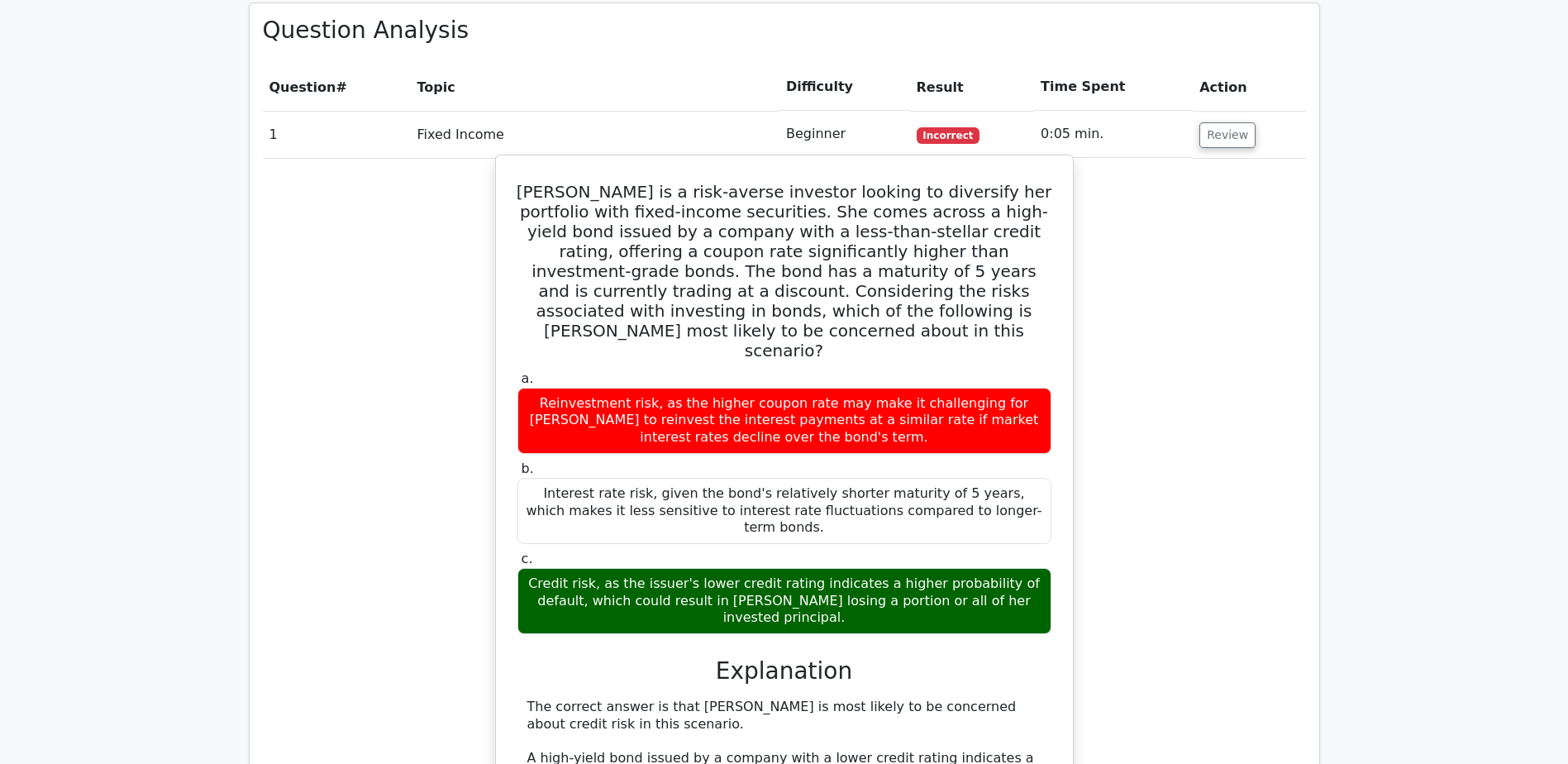
scroll to position [1241, 0]
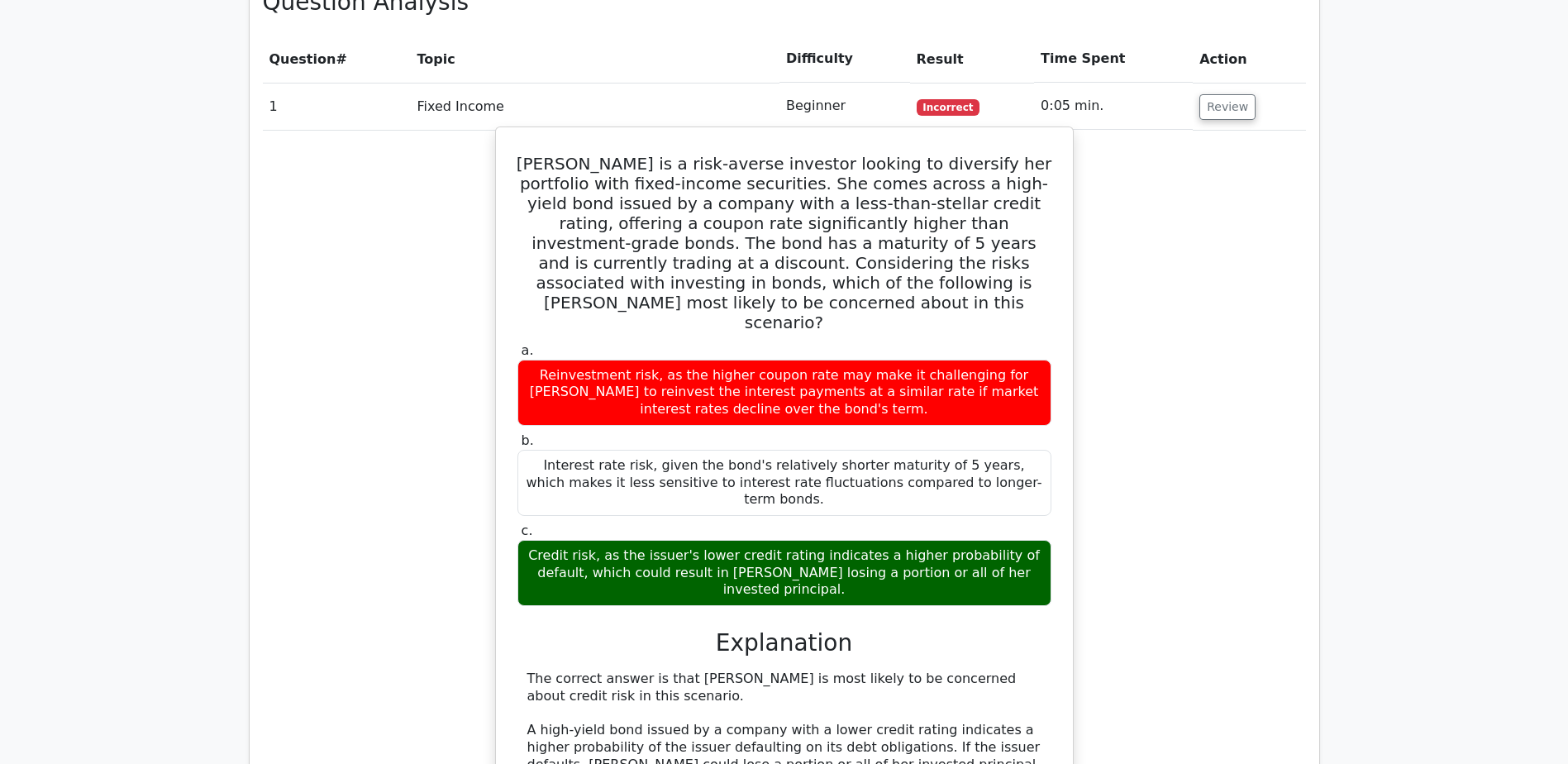
click at [952, 154] on h5 "[PERSON_NAME] is a risk-averse investor looking to diversify her portfolio with…" at bounding box center [784, 243] width 537 height 179
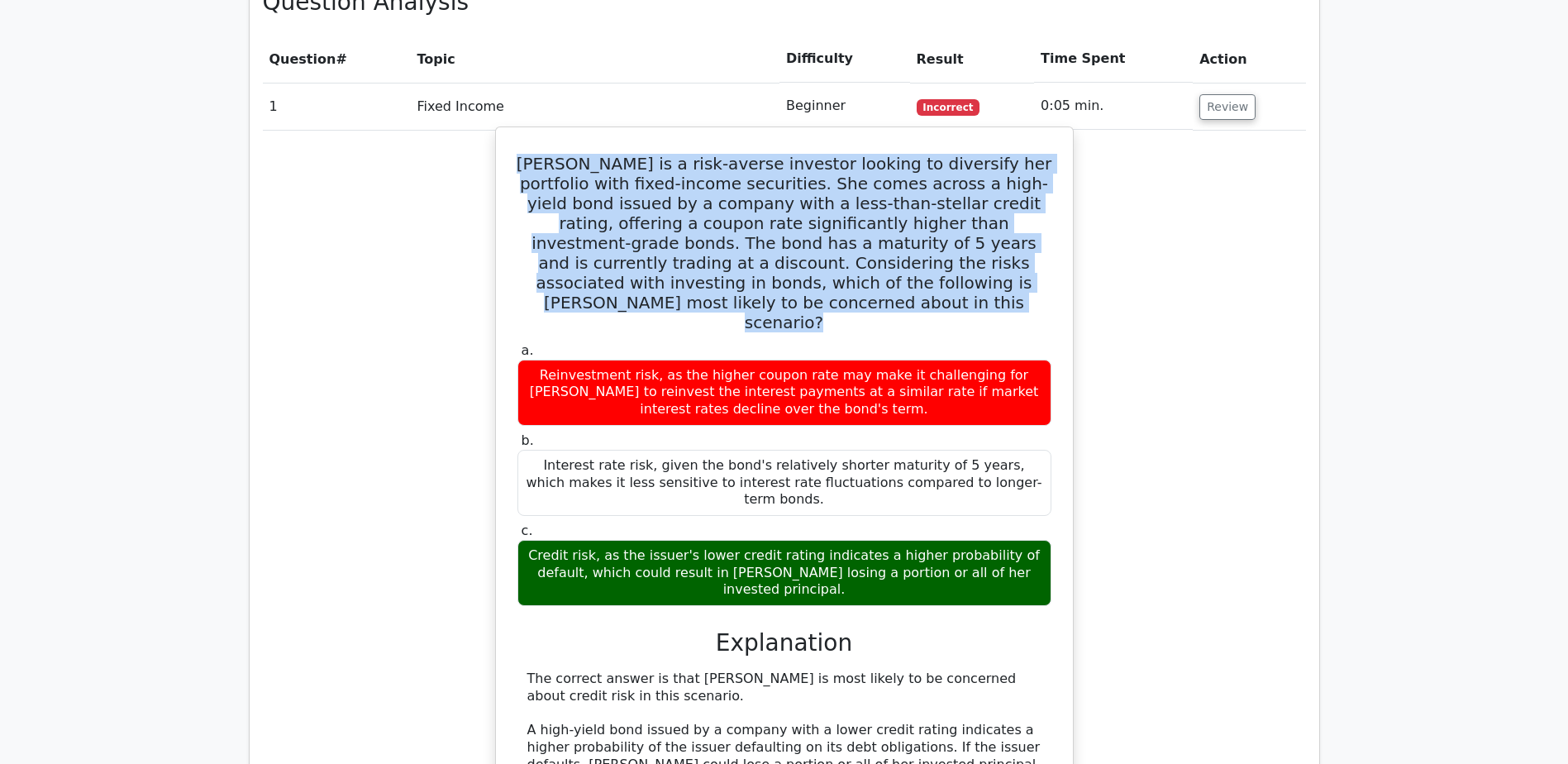
click at [952, 154] on h5 "[PERSON_NAME] is a risk-averse investor looking to diversify her portfolio with…" at bounding box center [784, 243] width 537 height 179
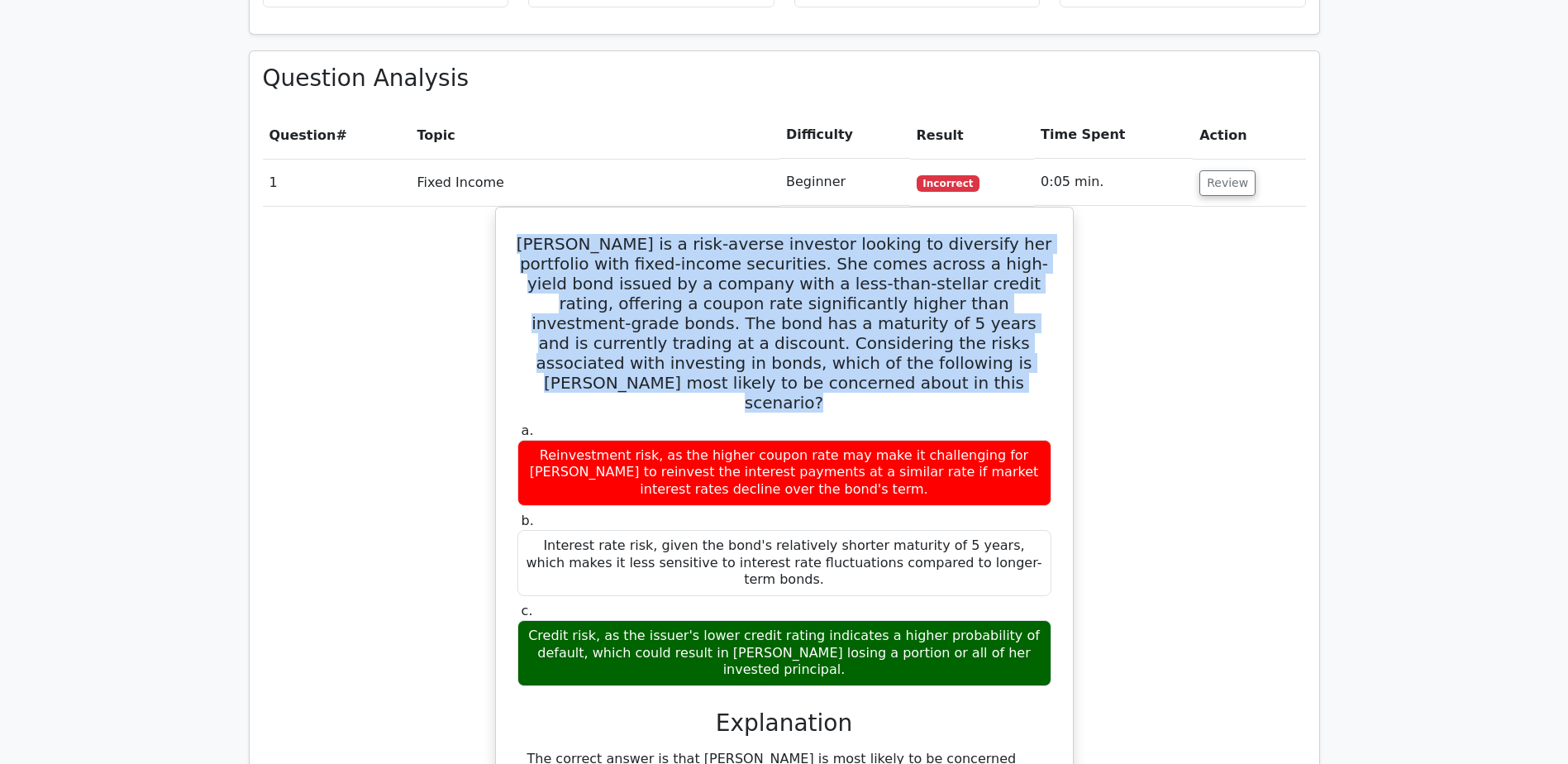
scroll to position [1158, 0]
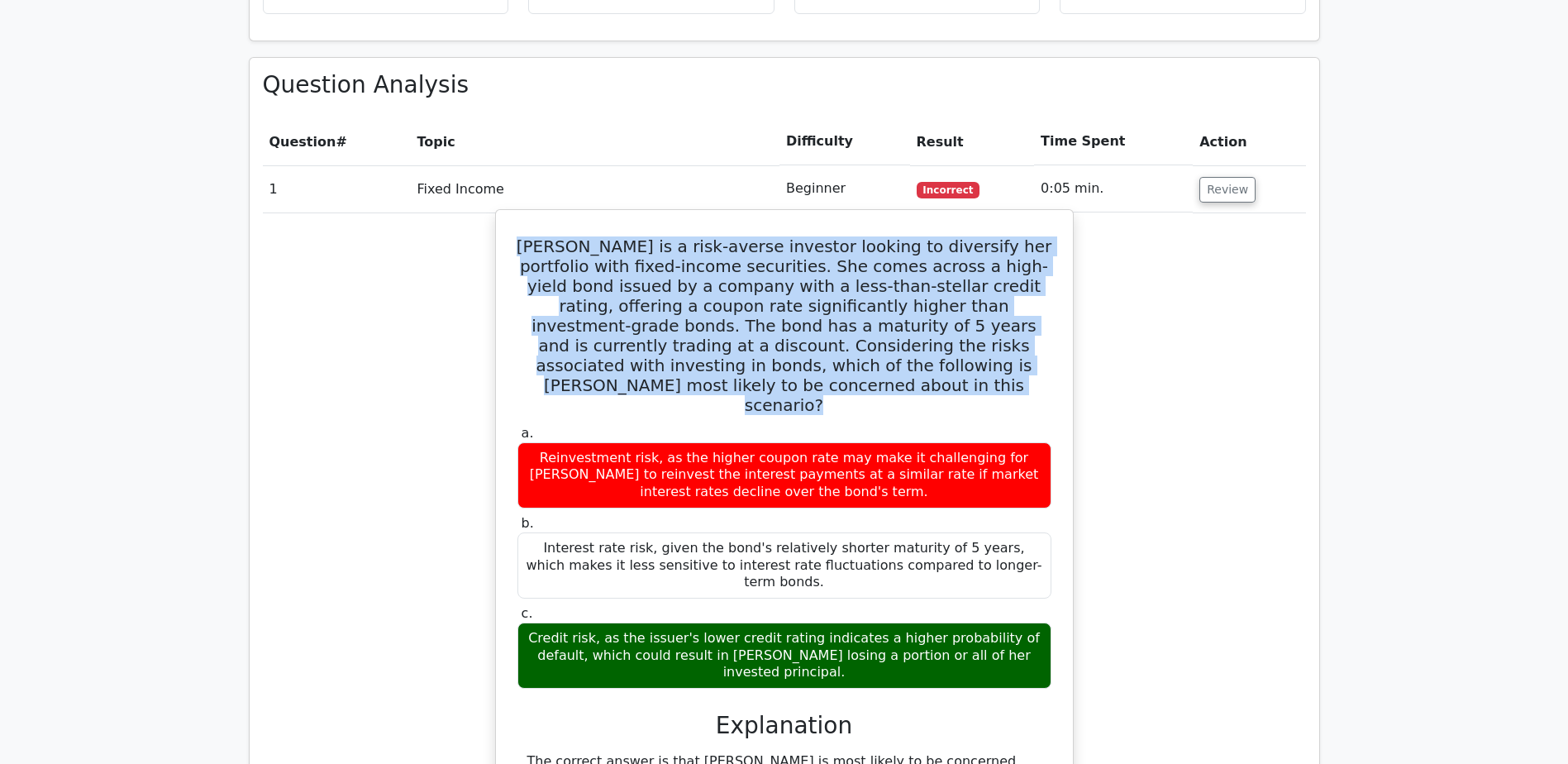
click at [937, 242] on h5 "[PERSON_NAME] is a risk-averse investor looking to diversify her portfolio with…" at bounding box center [784, 326] width 537 height 179
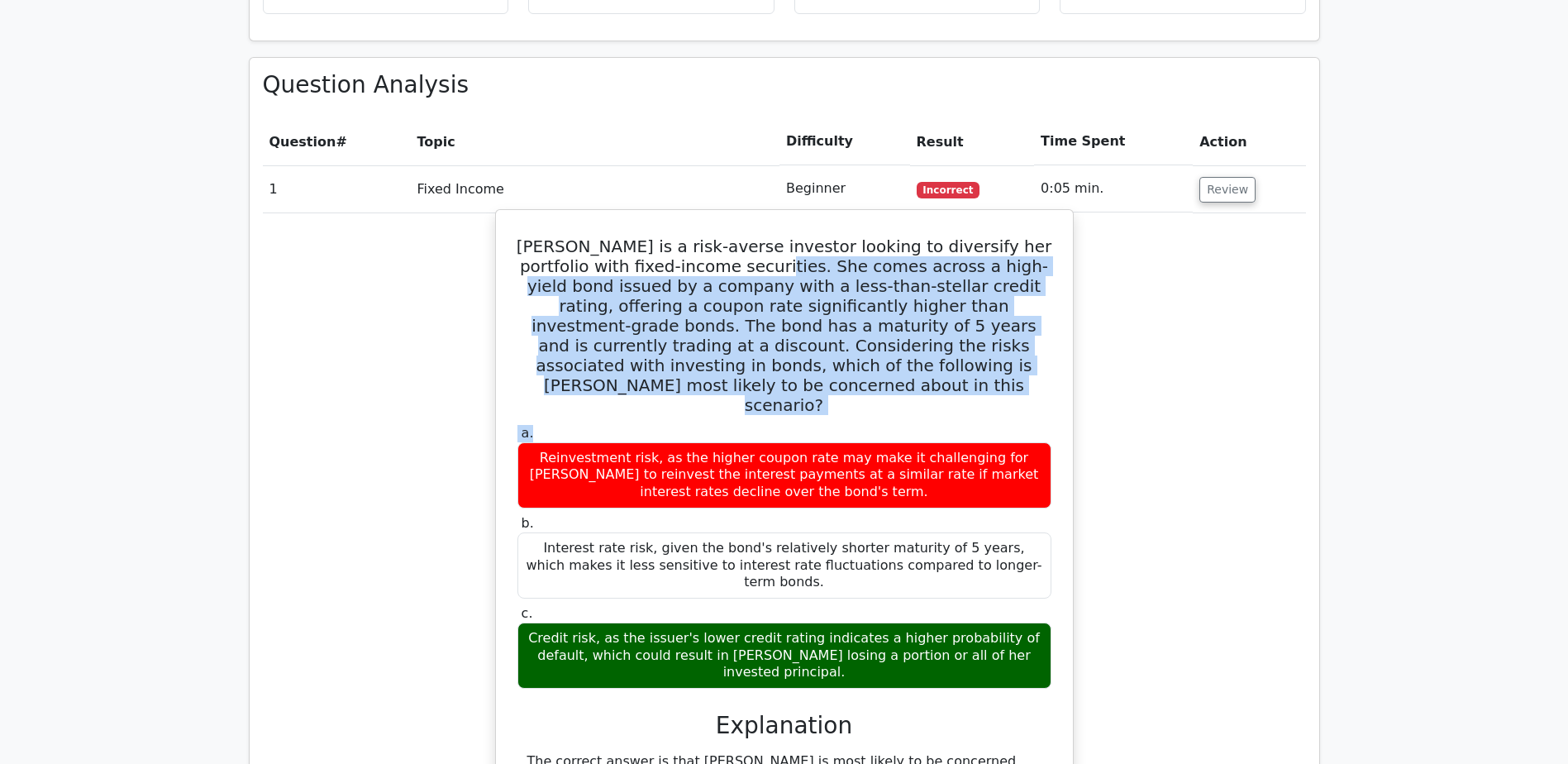
drag, startPoint x: 719, startPoint y: 184, endPoint x: 1017, endPoint y: 299, distance: 319.4
click at [1017, 299] on div "[PERSON_NAME] is a risk-averse investor looking to diversify her portfolio with…" at bounding box center [784, 644] width 563 height 856
click at [864, 242] on h5 "[PERSON_NAME] is a risk-averse investor looking to diversify her portfolio with…" at bounding box center [784, 326] width 537 height 179
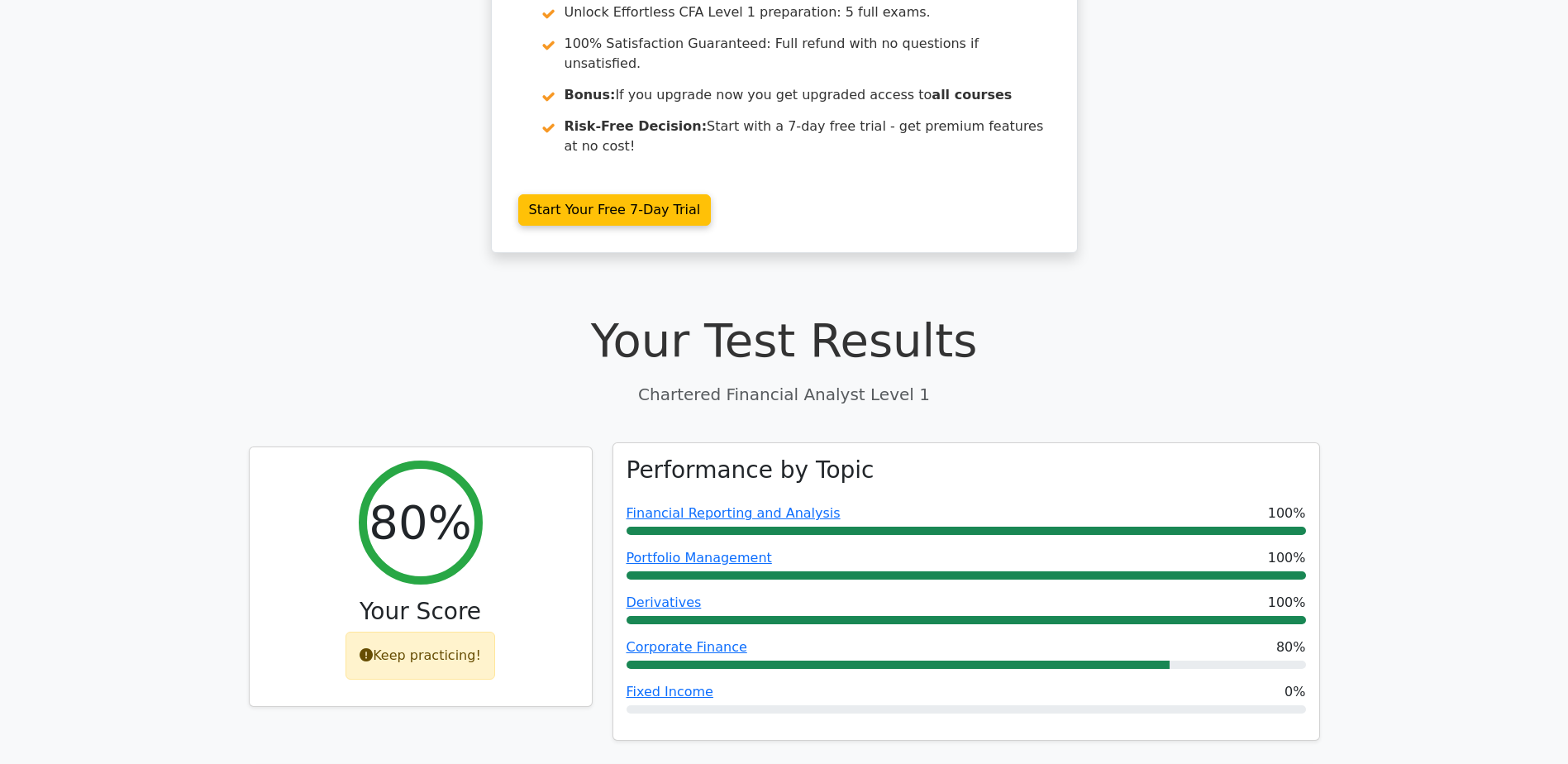
scroll to position [0, 0]
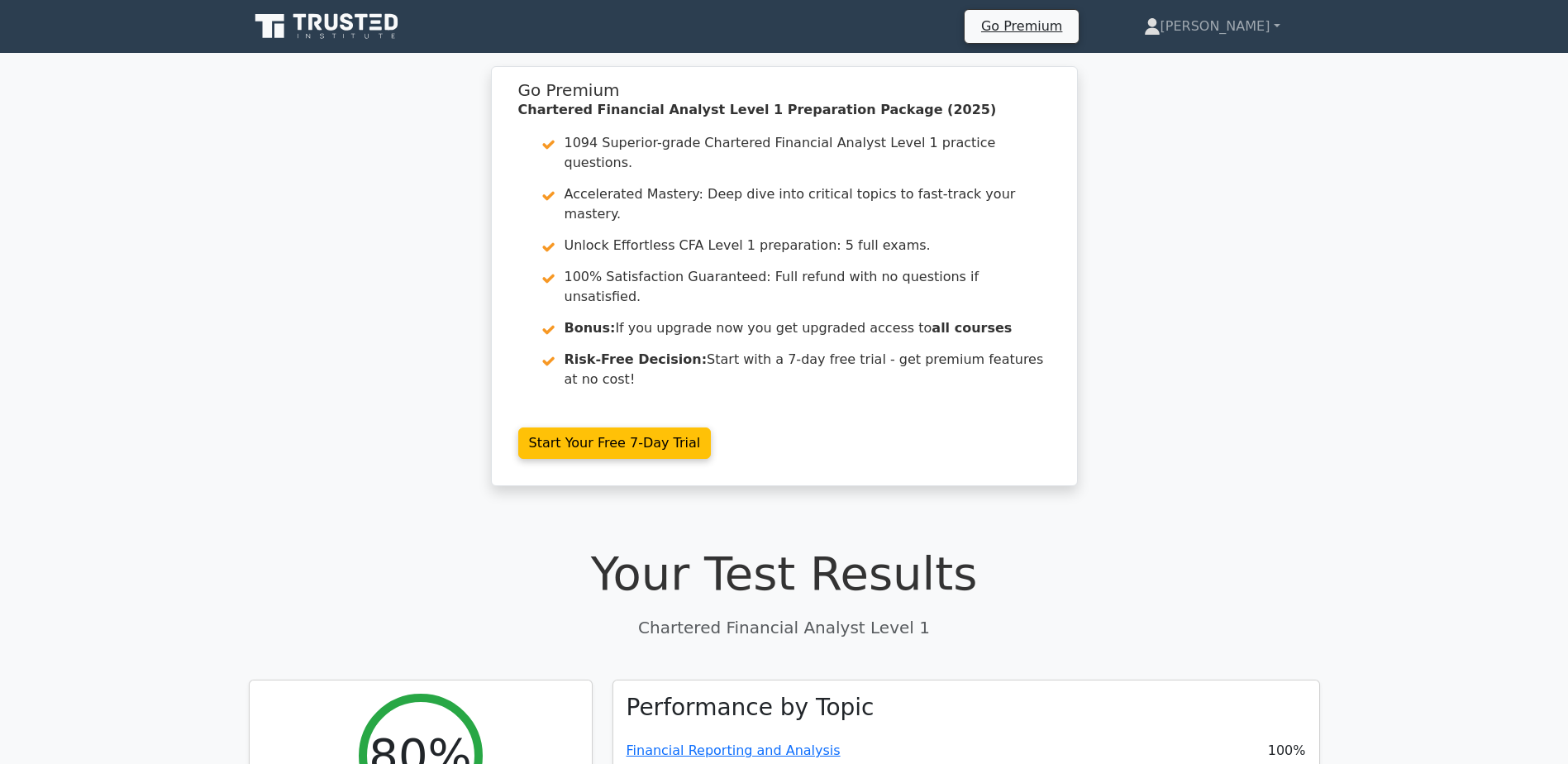
click at [1190, 403] on div "Go Premium Chartered Financial Analyst Level 1 Preparation Package (2025) 1094 …" at bounding box center [784, 286] width 1568 height 440
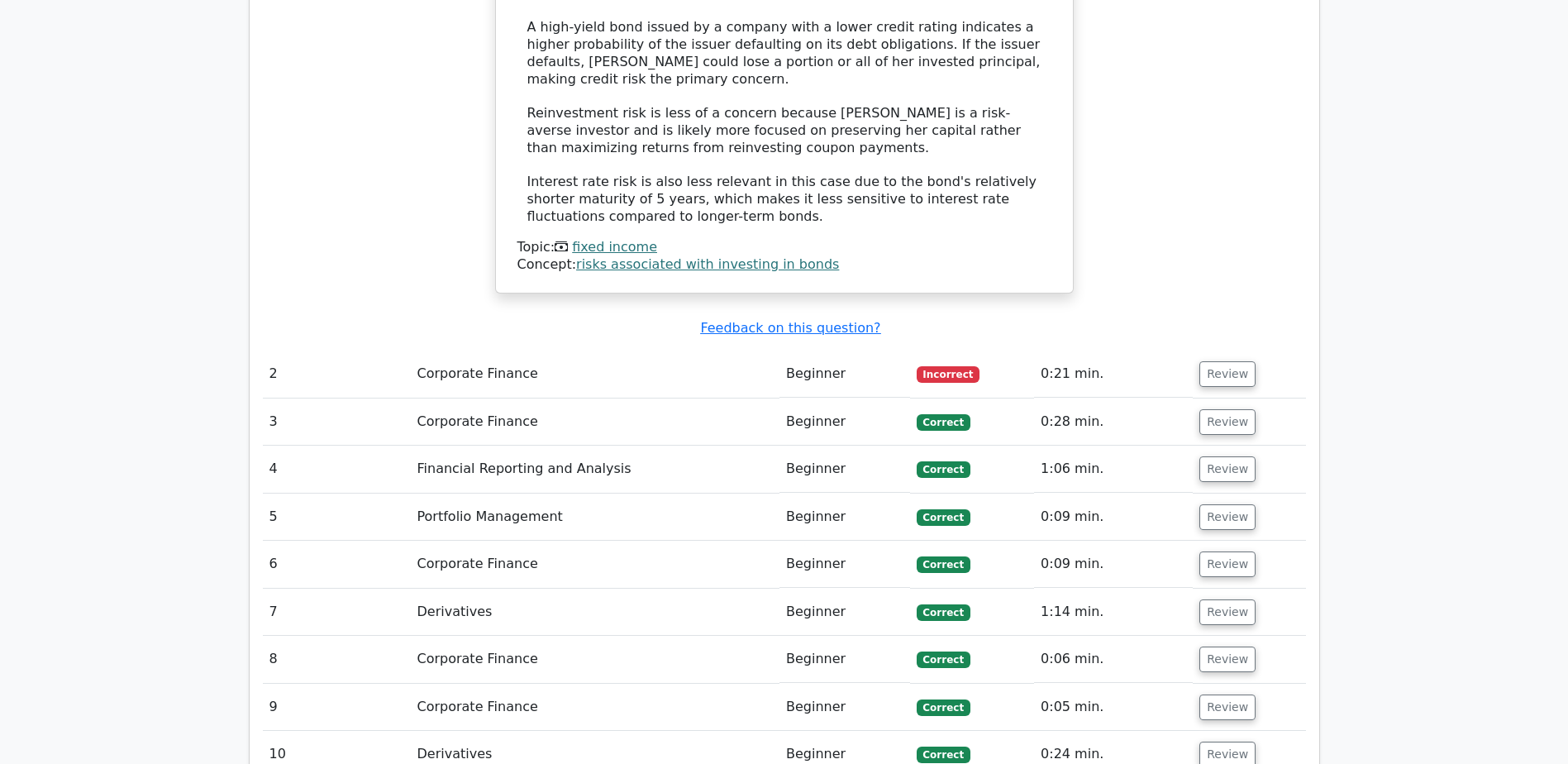
scroll to position [1919, 0]
